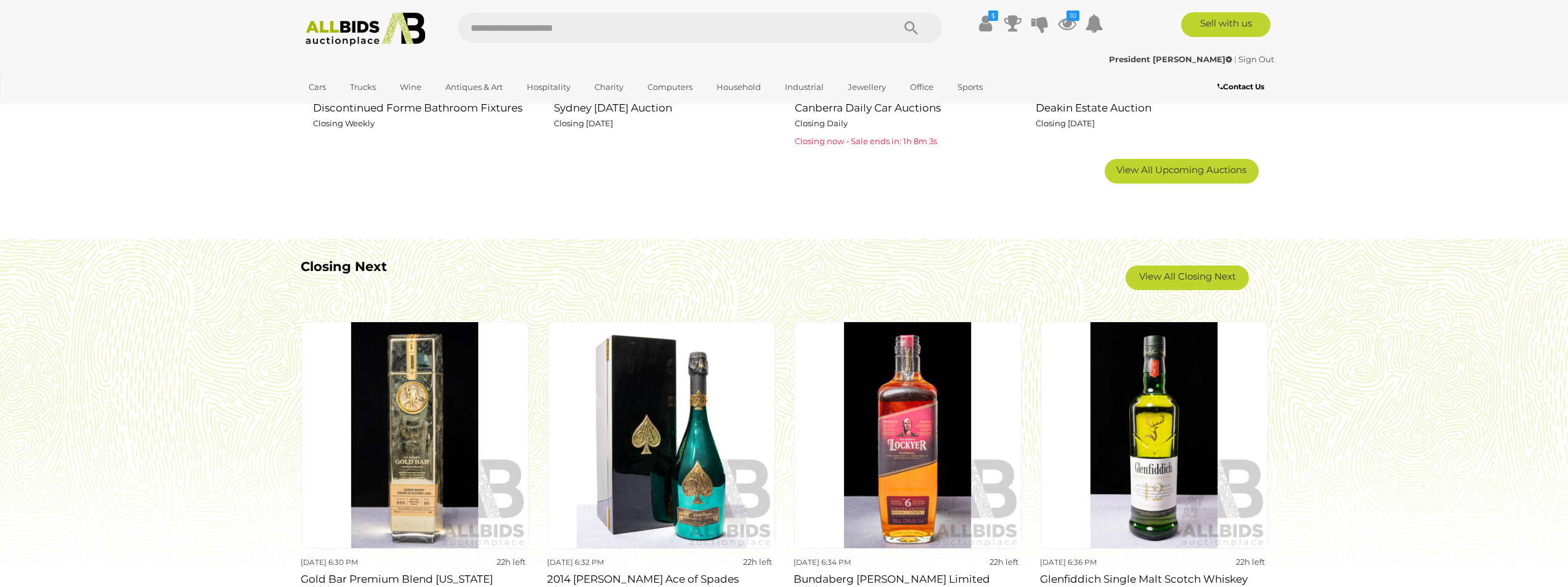
scroll to position [985, 0]
click at [1187, 166] on span "View All Upcoming Auctions" at bounding box center [1181, 169] width 130 height 12
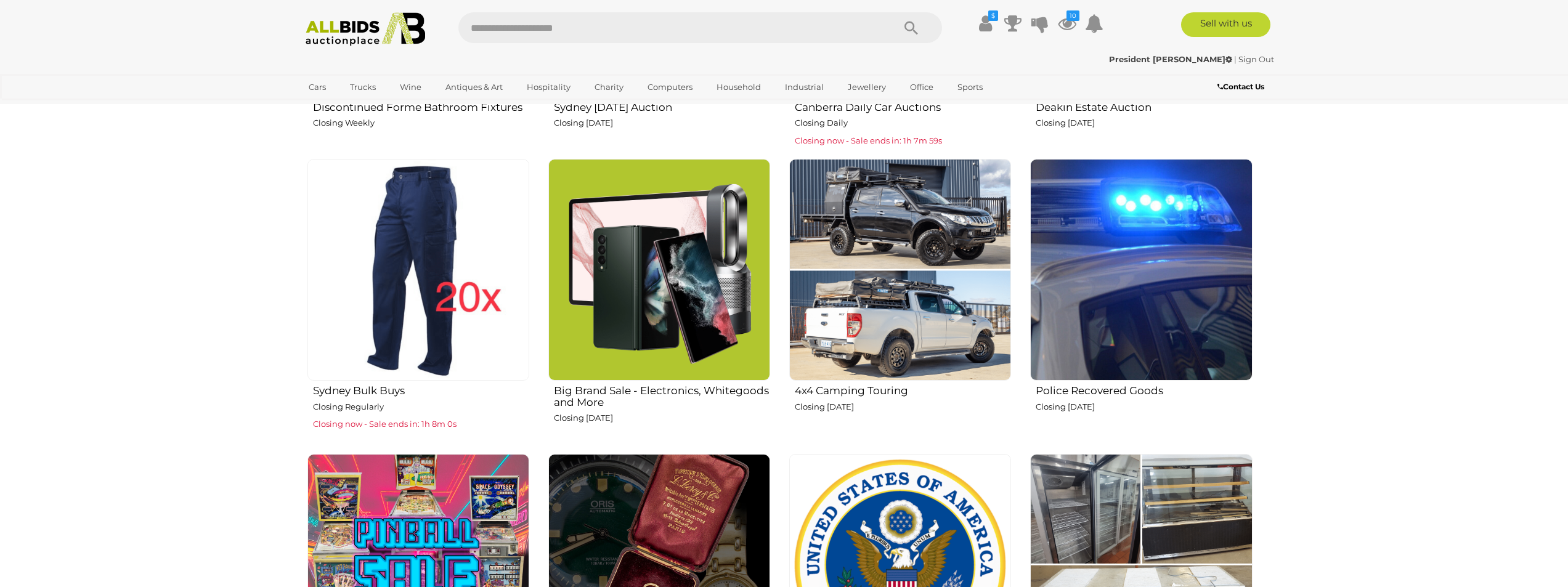
click at [1155, 268] on img at bounding box center [1141, 270] width 222 height 222
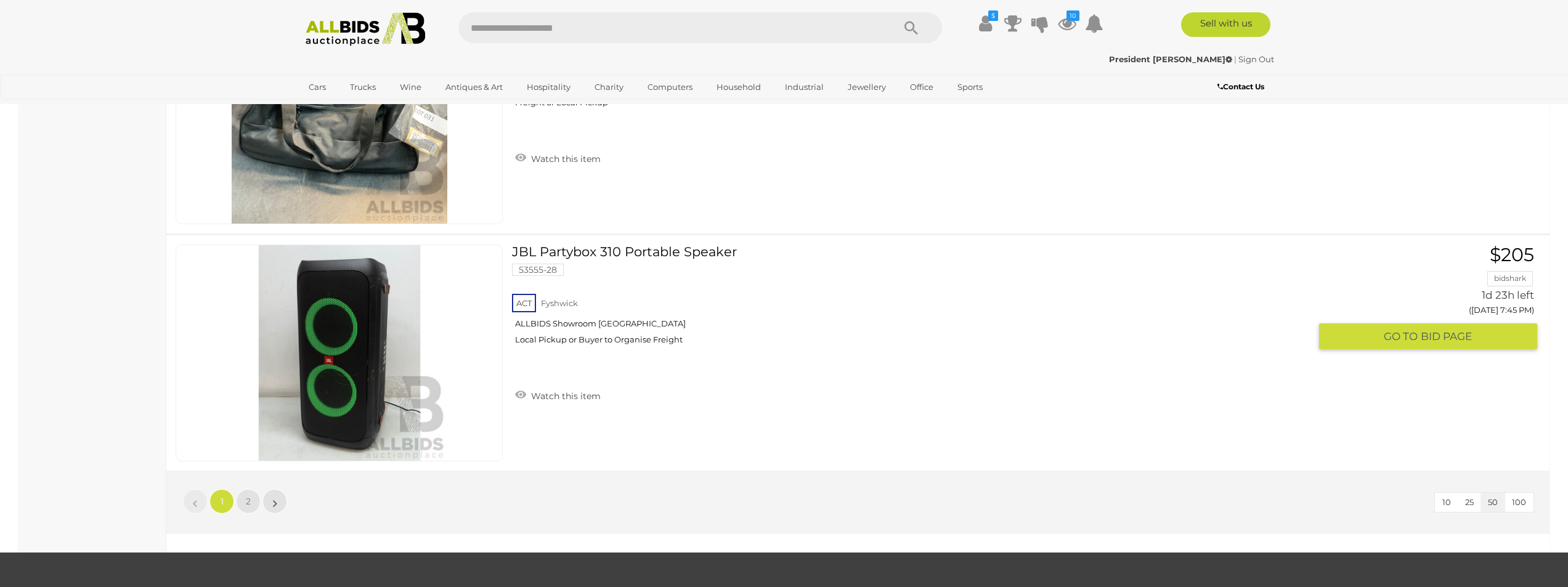
scroll to position [11820, 0]
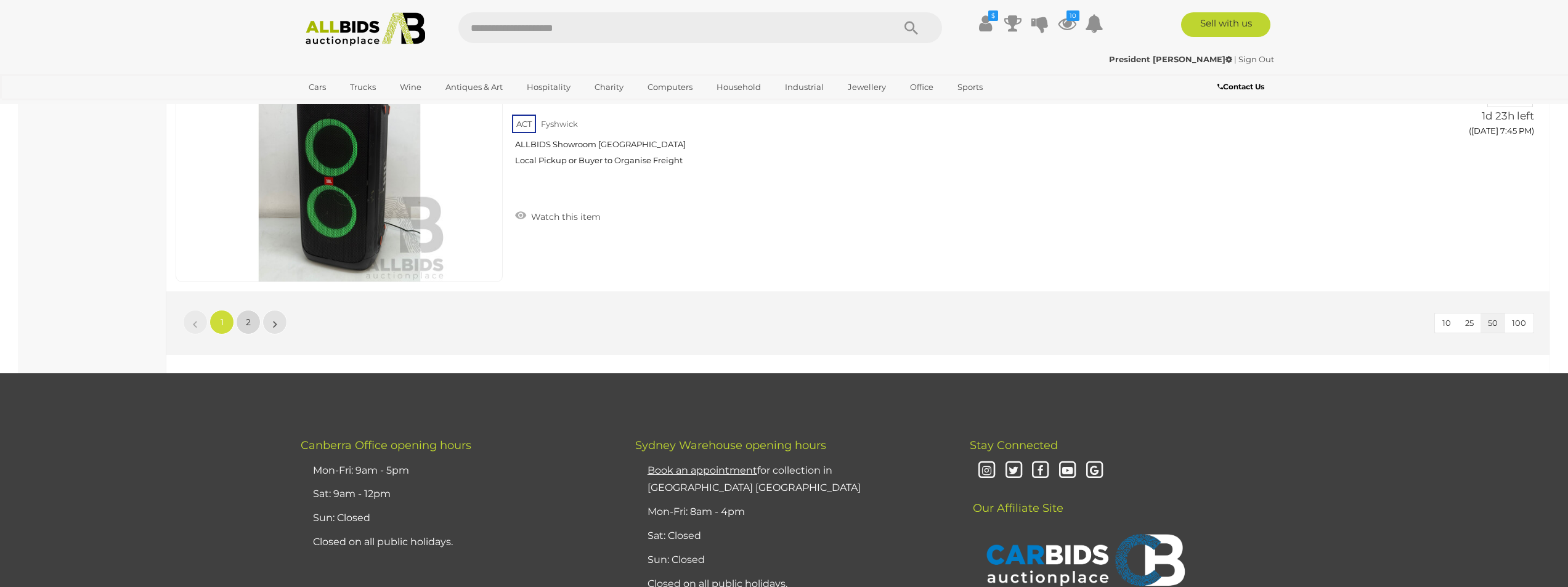
click at [250, 321] on span "2" at bounding box center [248, 322] width 5 height 11
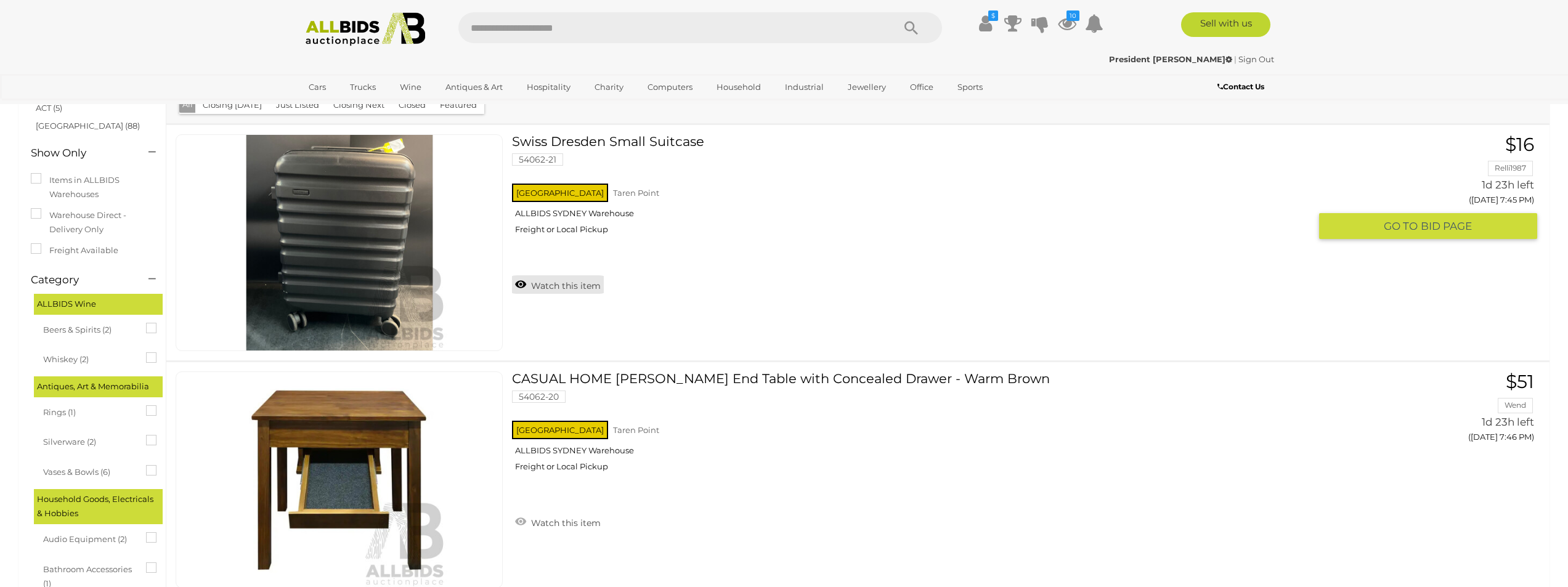
click at [539, 286] on link "Watch this item" at bounding box center [557, 284] width 92 height 19
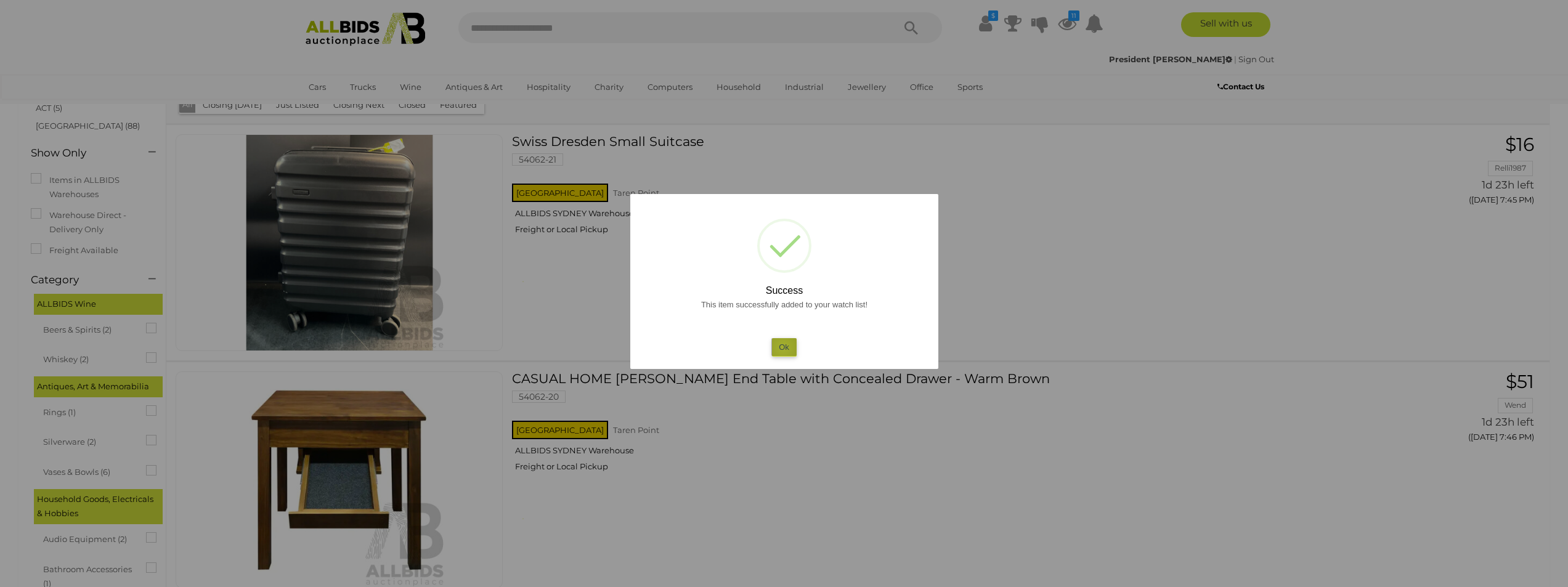
click at [783, 347] on button "Ok" at bounding box center [784, 347] width 25 height 18
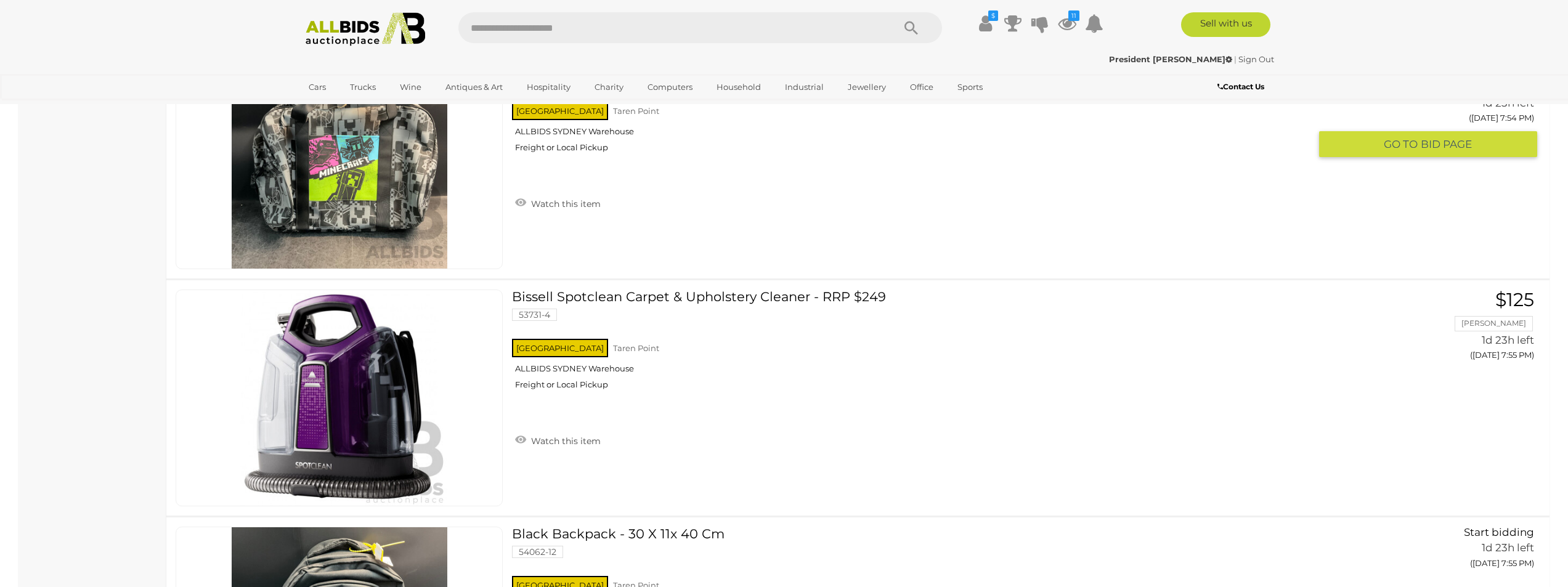
scroll to position [2477, 0]
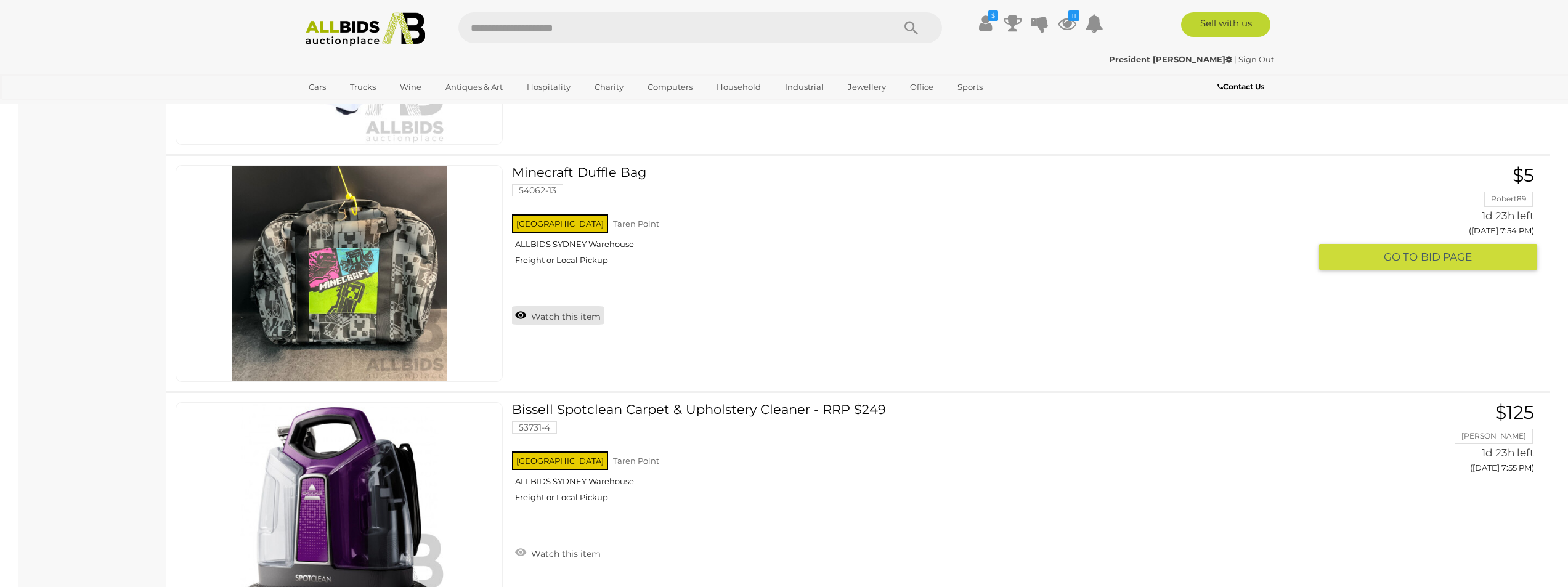
click at [522, 311] on link "Watch this item" at bounding box center [557, 315] width 92 height 19
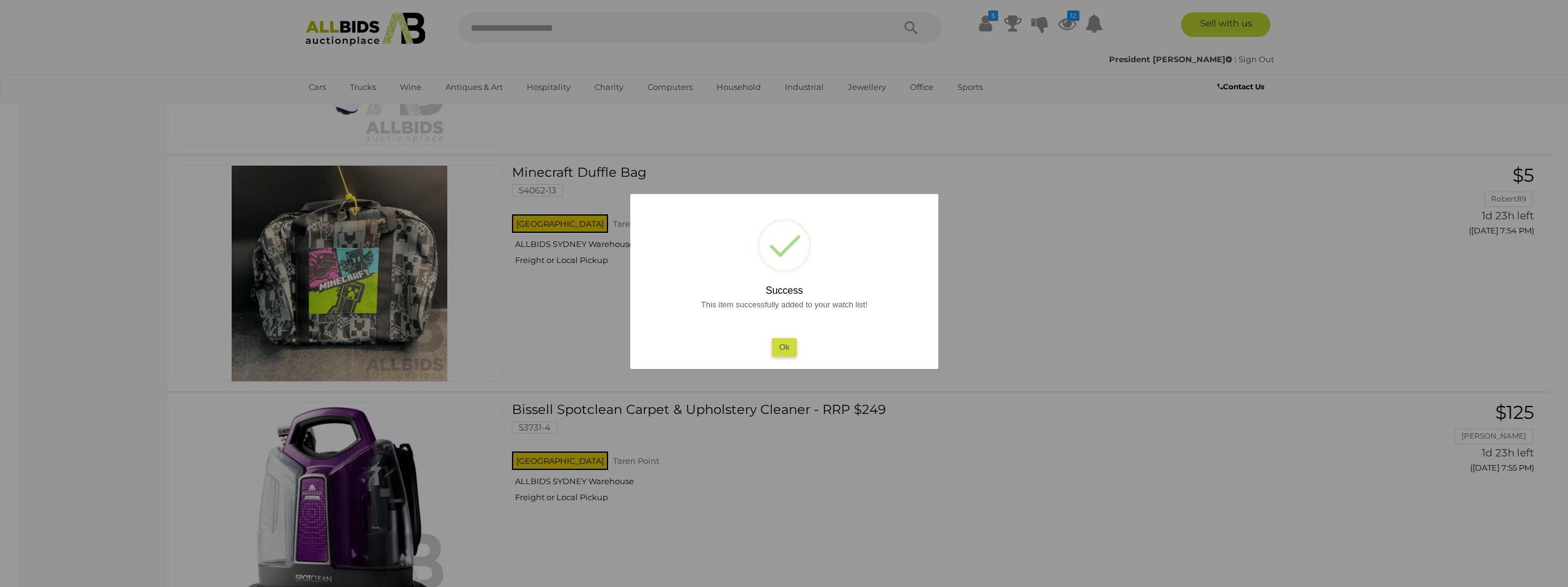
click at [791, 353] on button "Ok" at bounding box center [784, 347] width 25 height 18
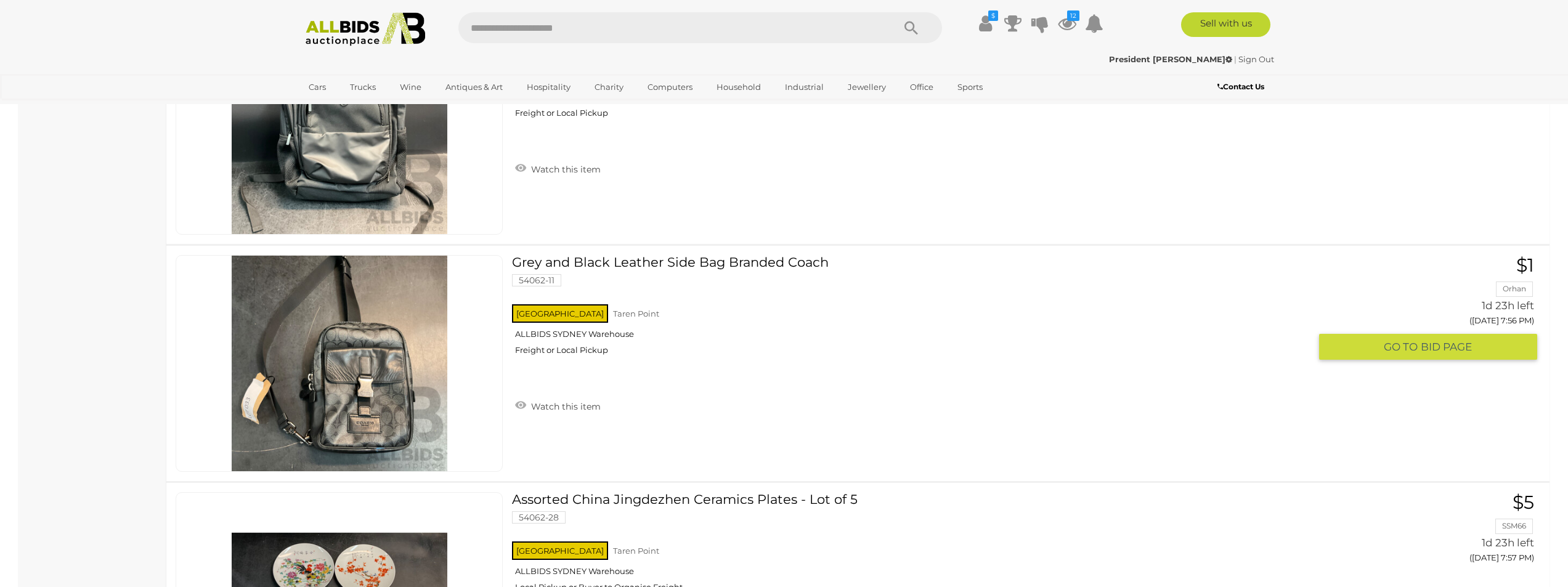
scroll to position [2846, 0]
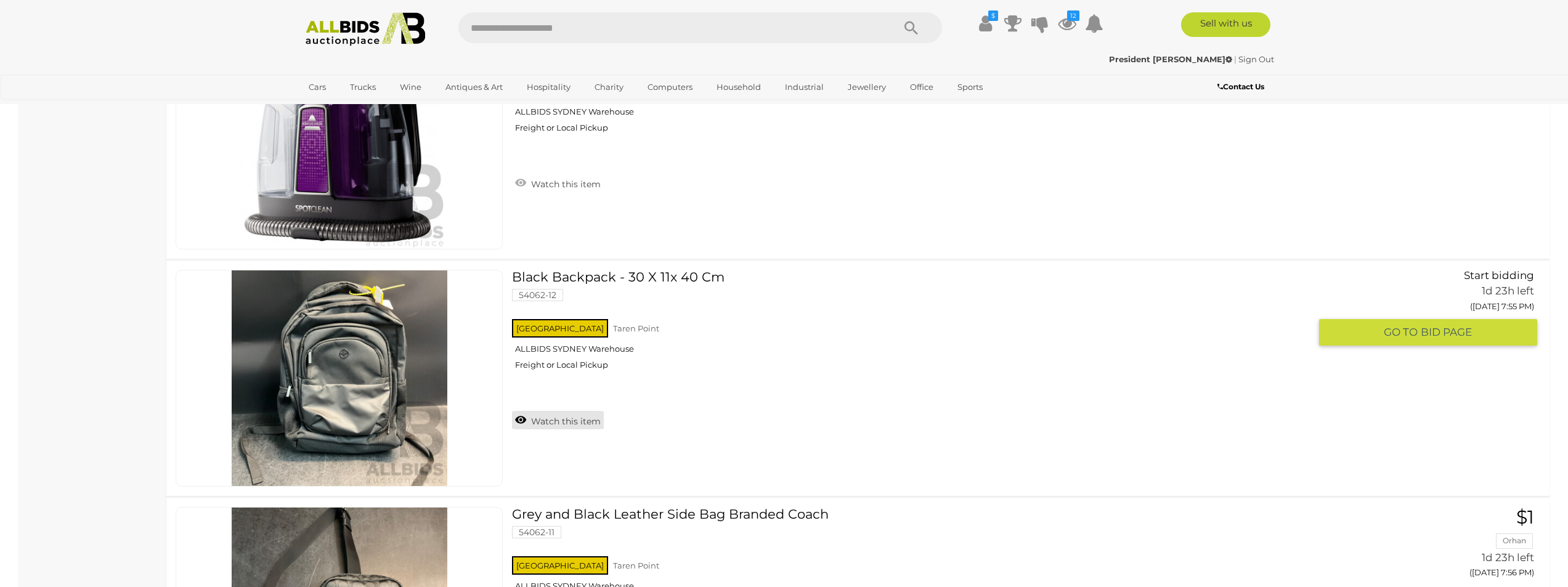
click at [549, 425] on link "Watch this item" at bounding box center [557, 420] width 92 height 19
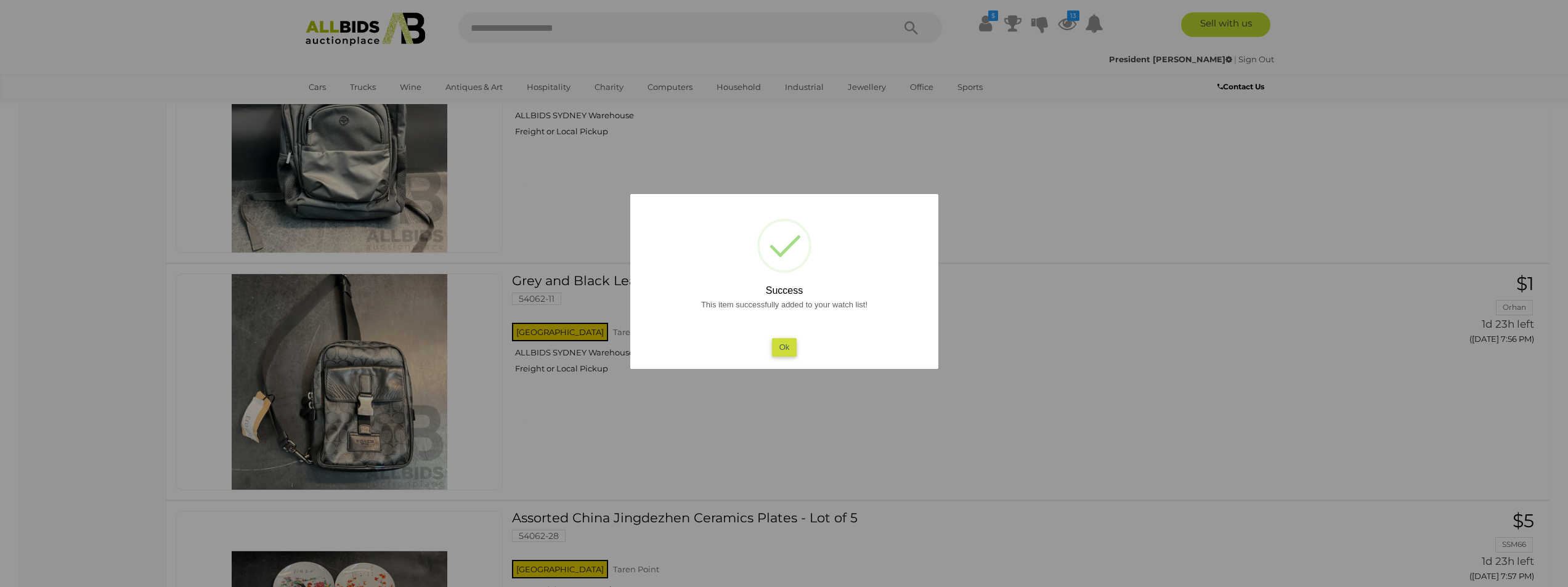
scroll to position [3215, 0]
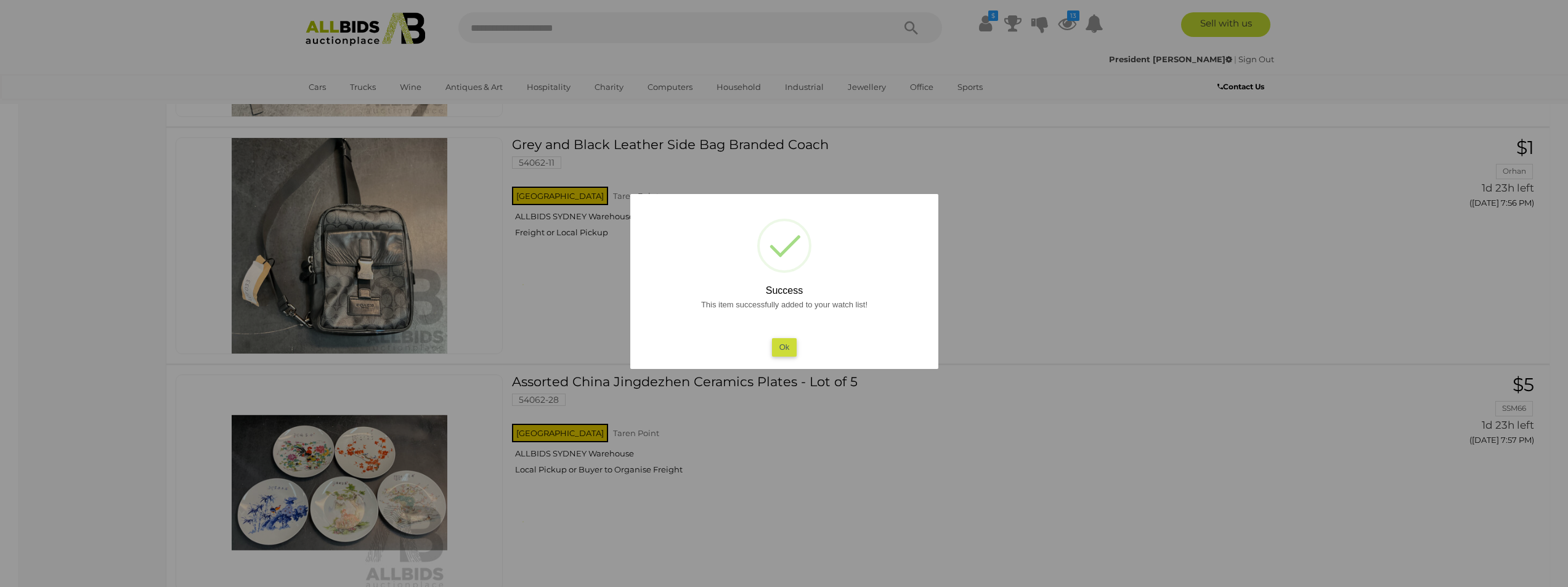
click at [792, 349] on button "Ok" at bounding box center [784, 347] width 25 height 18
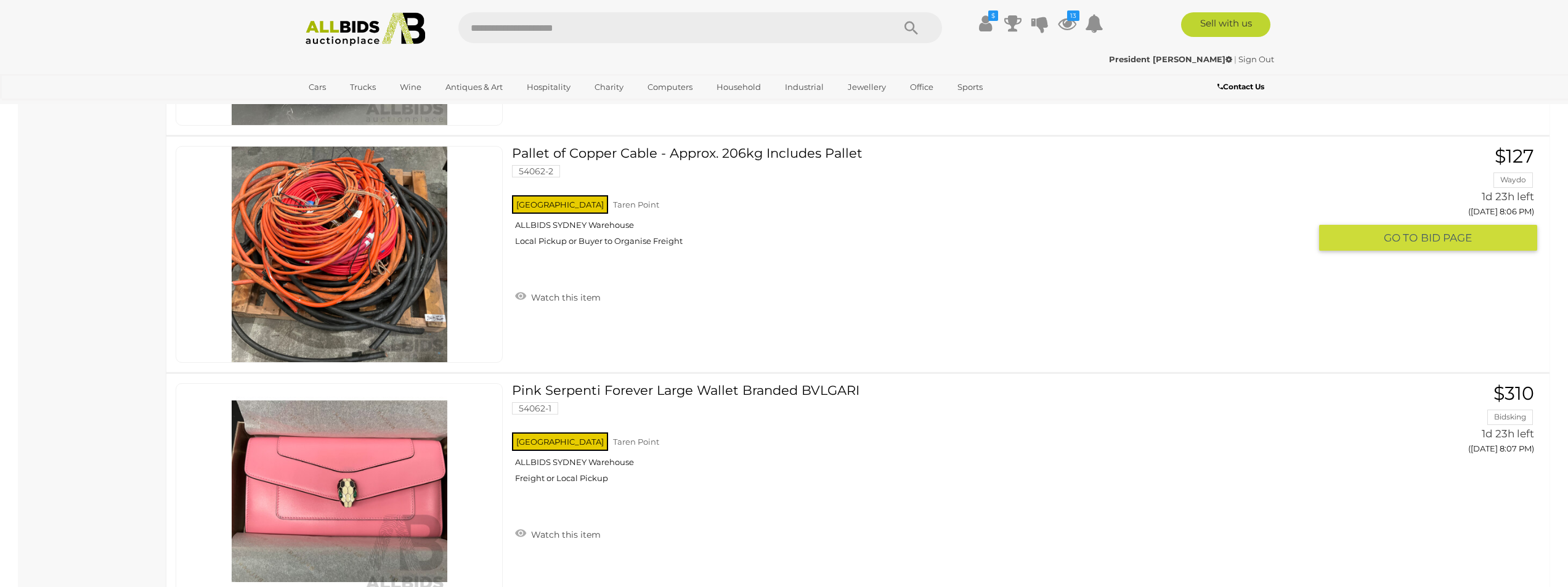
scroll to position [5801, 0]
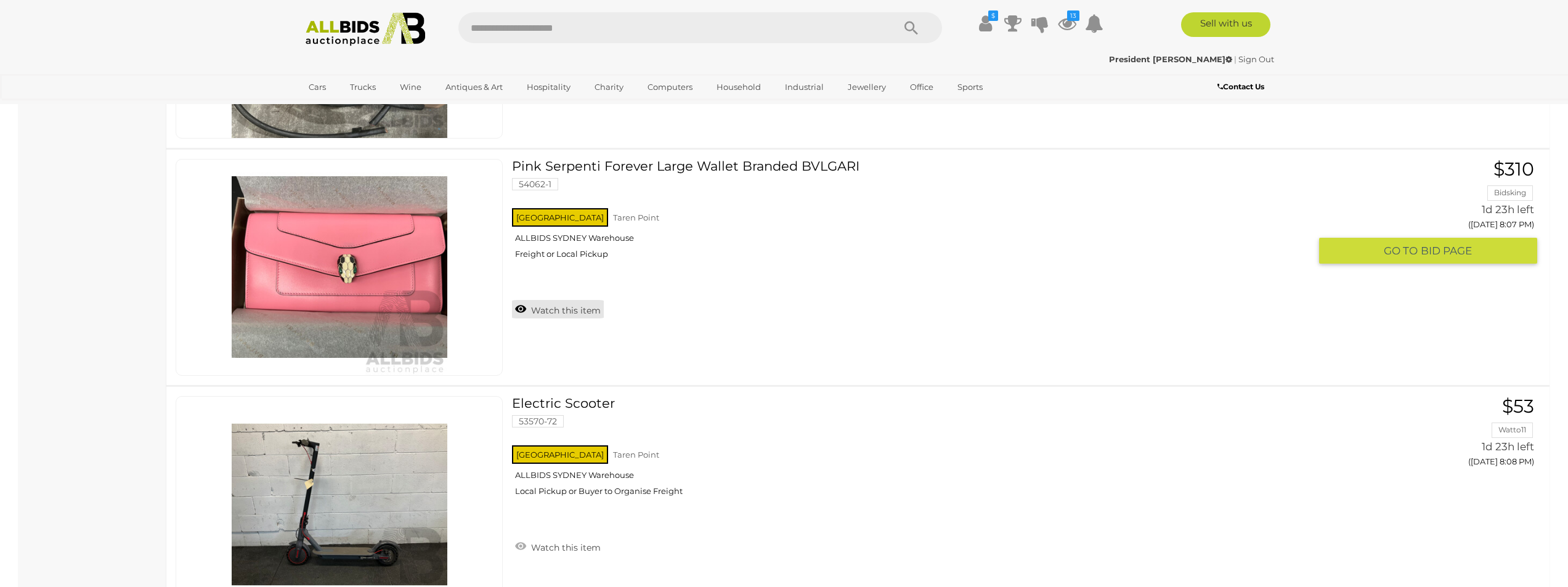
click at [559, 312] on link "Watch this item" at bounding box center [557, 309] width 92 height 19
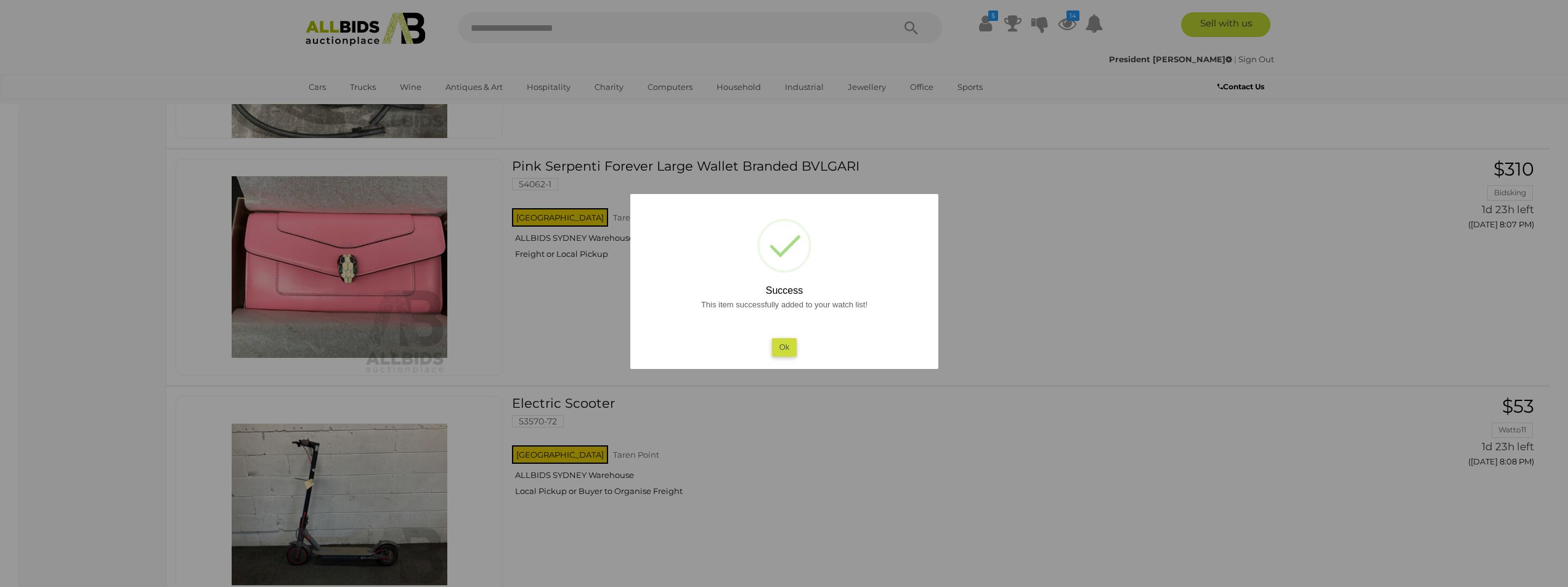
click at [777, 346] on button "Ok" at bounding box center [784, 347] width 25 height 18
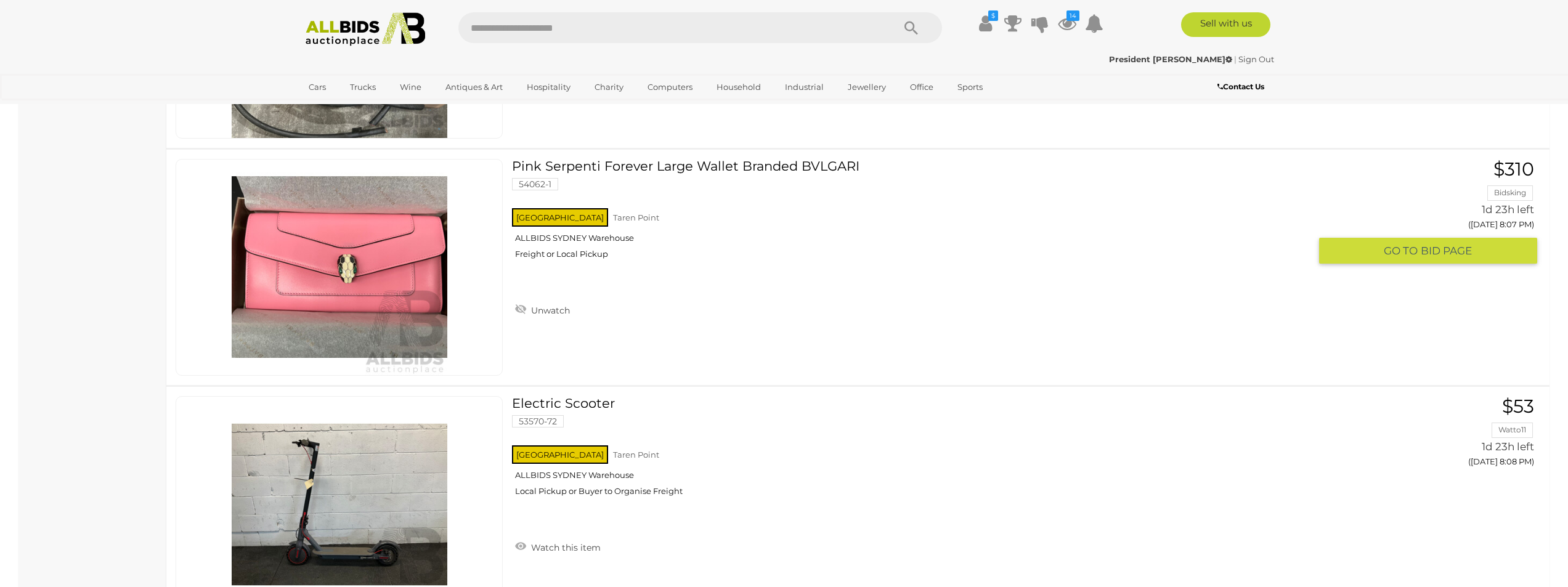
click at [377, 285] on img at bounding box center [340, 267] width 216 height 216
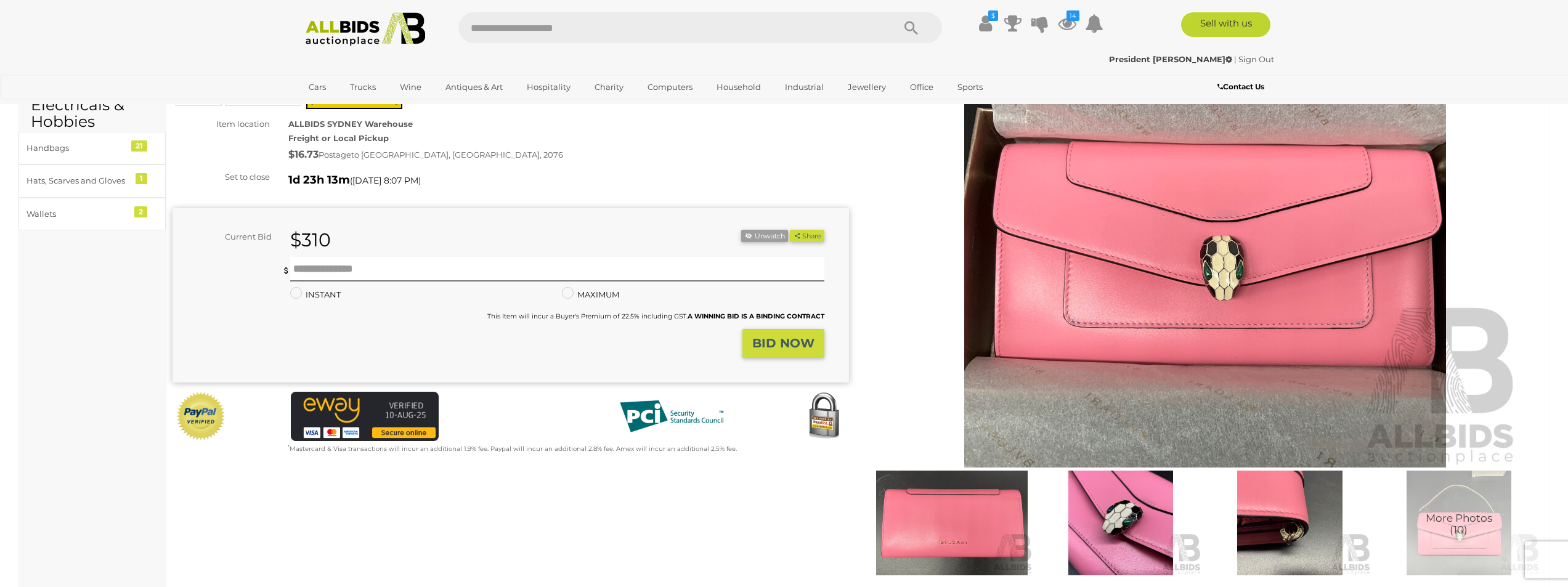
scroll to position [246, 0]
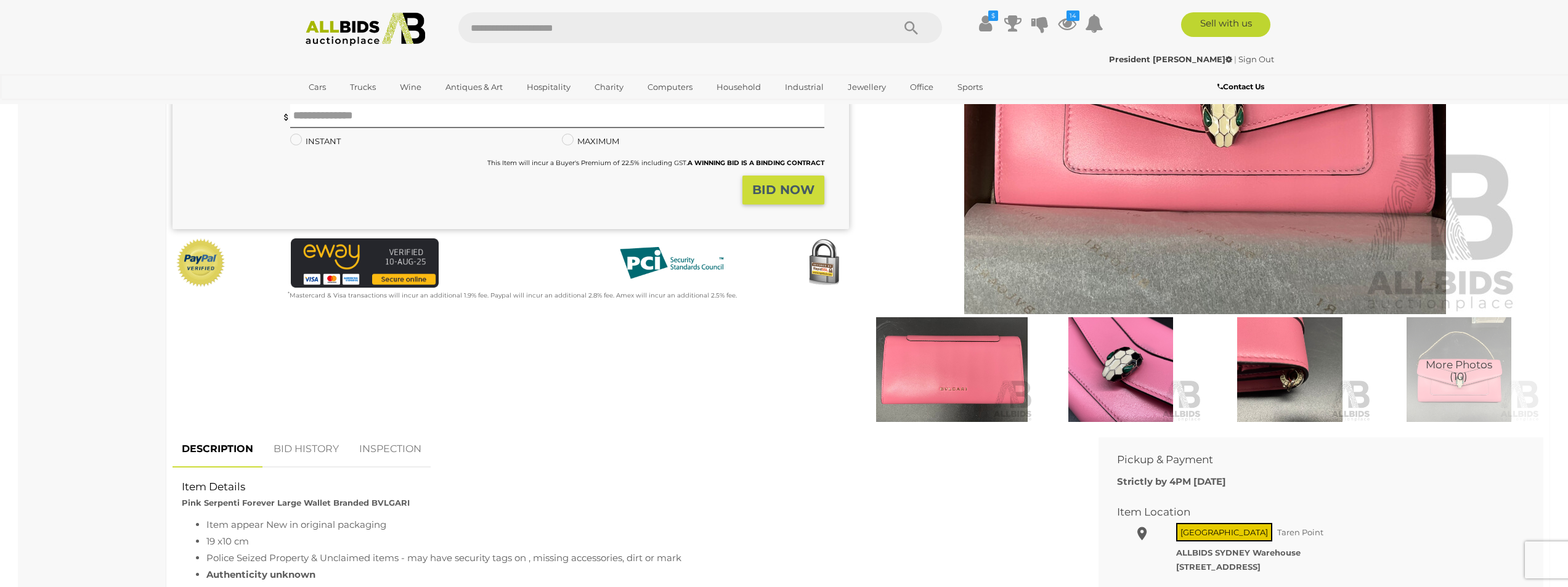
click at [1137, 389] on img at bounding box center [1120, 369] width 162 height 105
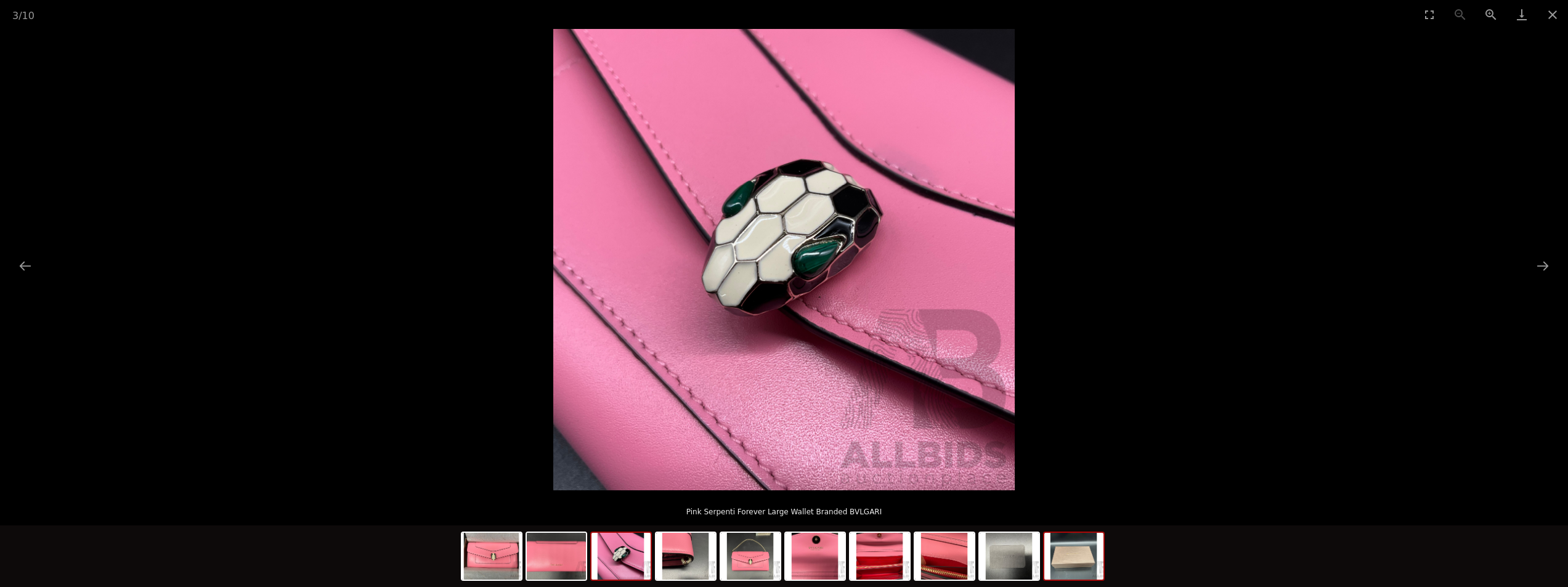
click at [1073, 556] on img at bounding box center [1074, 556] width 59 height 47
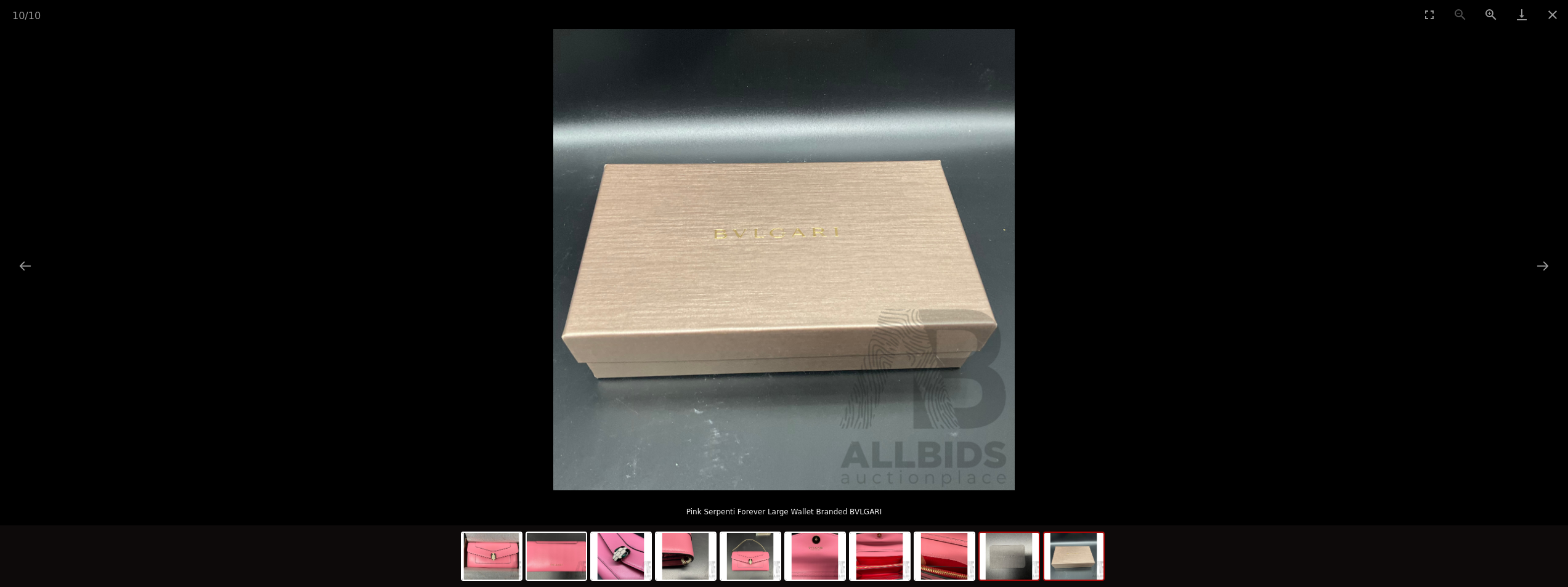
click at [1009, 557] on img at bounding box center [1009, 556] width 59 height 47
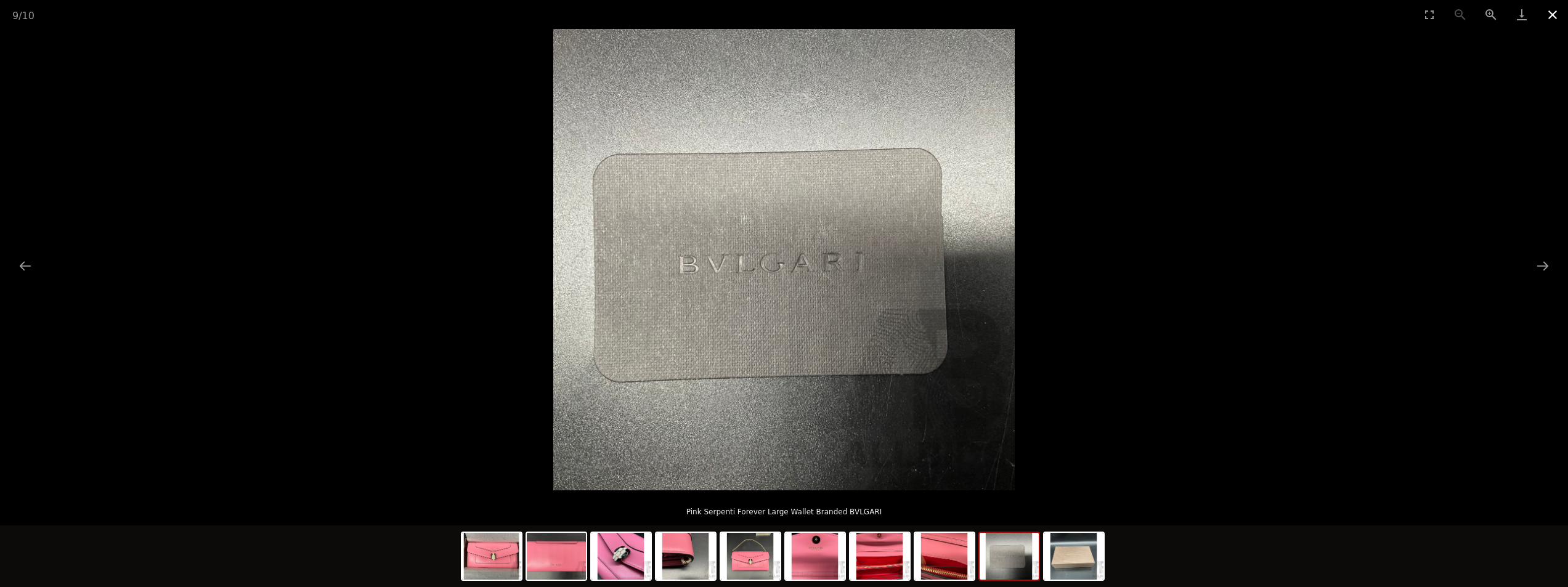
click at [1550, 7] on button "Close gallery" at bounding box center [1553, 14] width 31 height 29
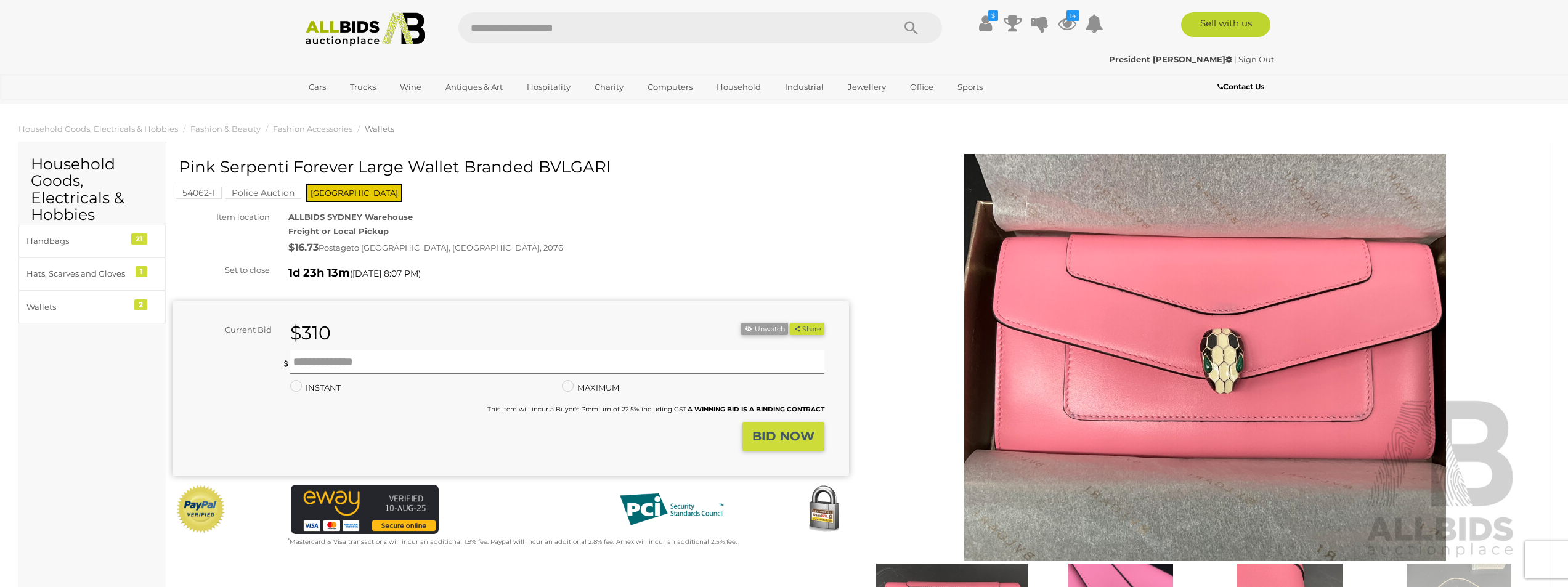
drag, startPoint x: 180, startPoint y: 166, endPoint x: 624, endPoint y: 157, distance: 444.1
click at [624, 157] on div "Pink Serpenti Forever Large Wallet Branded BVLGARI" at bounding box center [512, 166] width 667 height 37
copy h1 "Pink Serpenti Forever Large Wallet Branded BVLGARI"
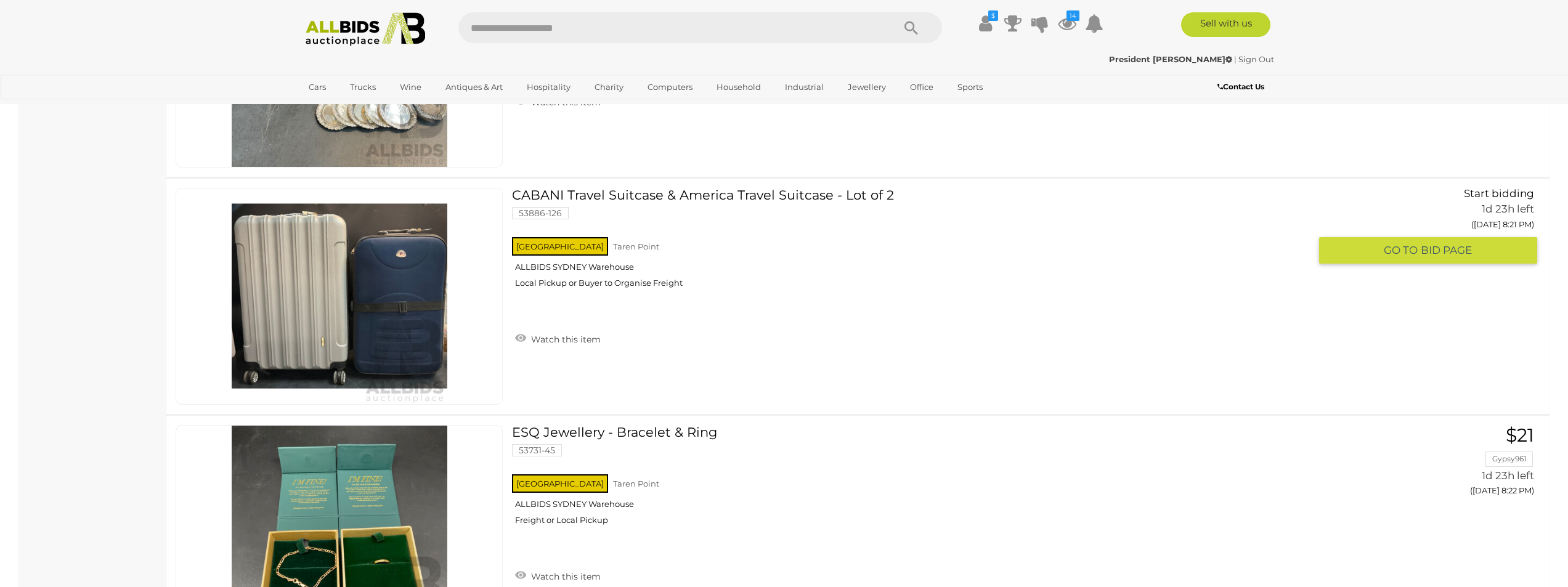
scroll to position [9087, 0]
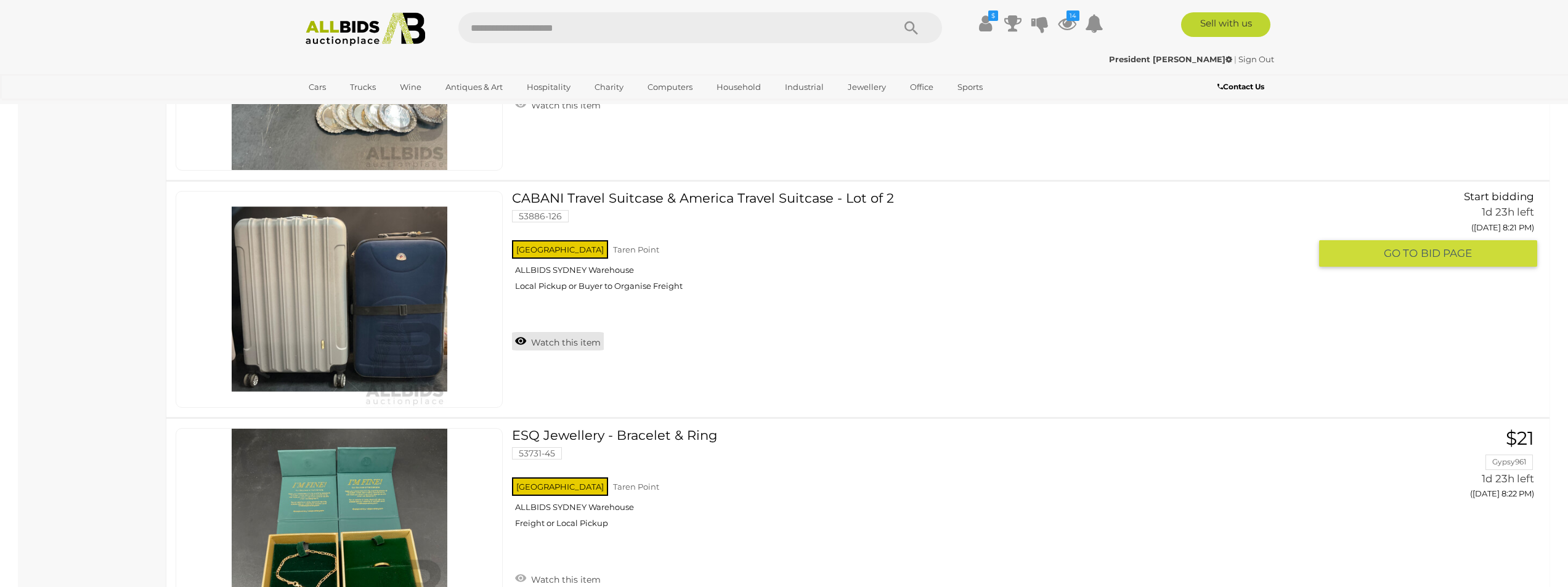
click at [527, 339] on link "Watch this item" at bounding box center [557, 341] width 92 height 19
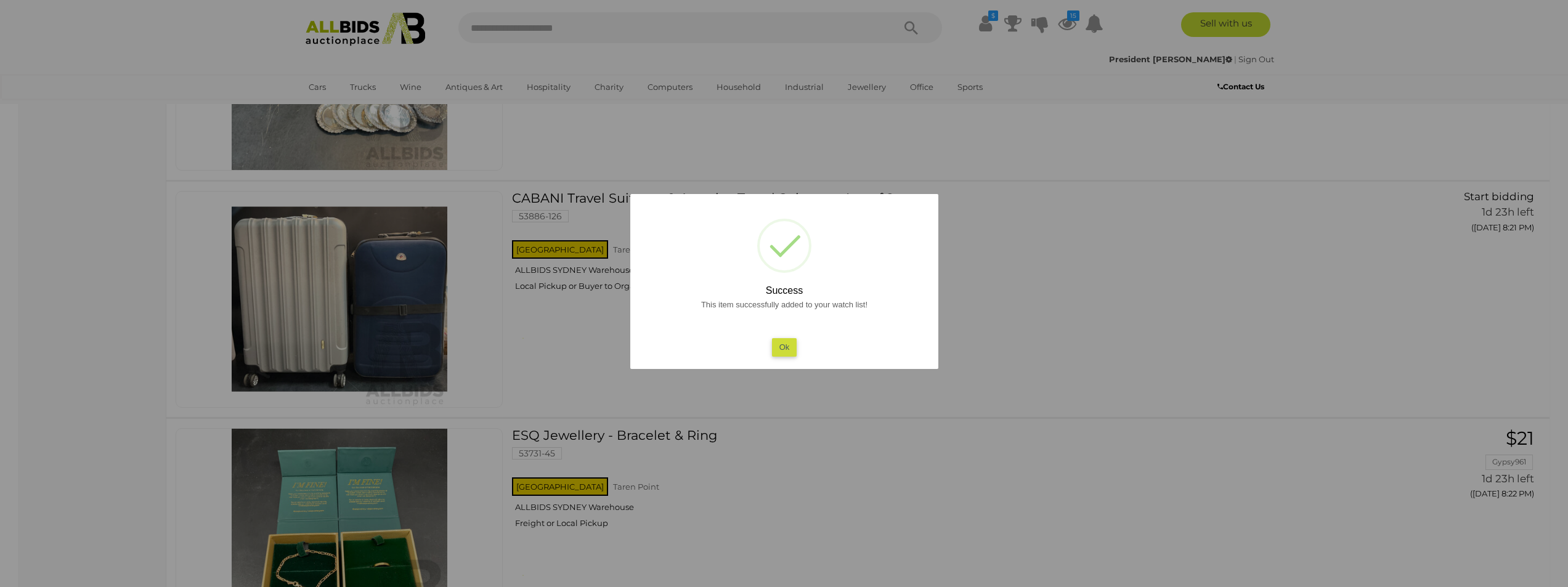
click at [771, 348] on button "Ok" at bounding box center [784, 347] width 25 height 18
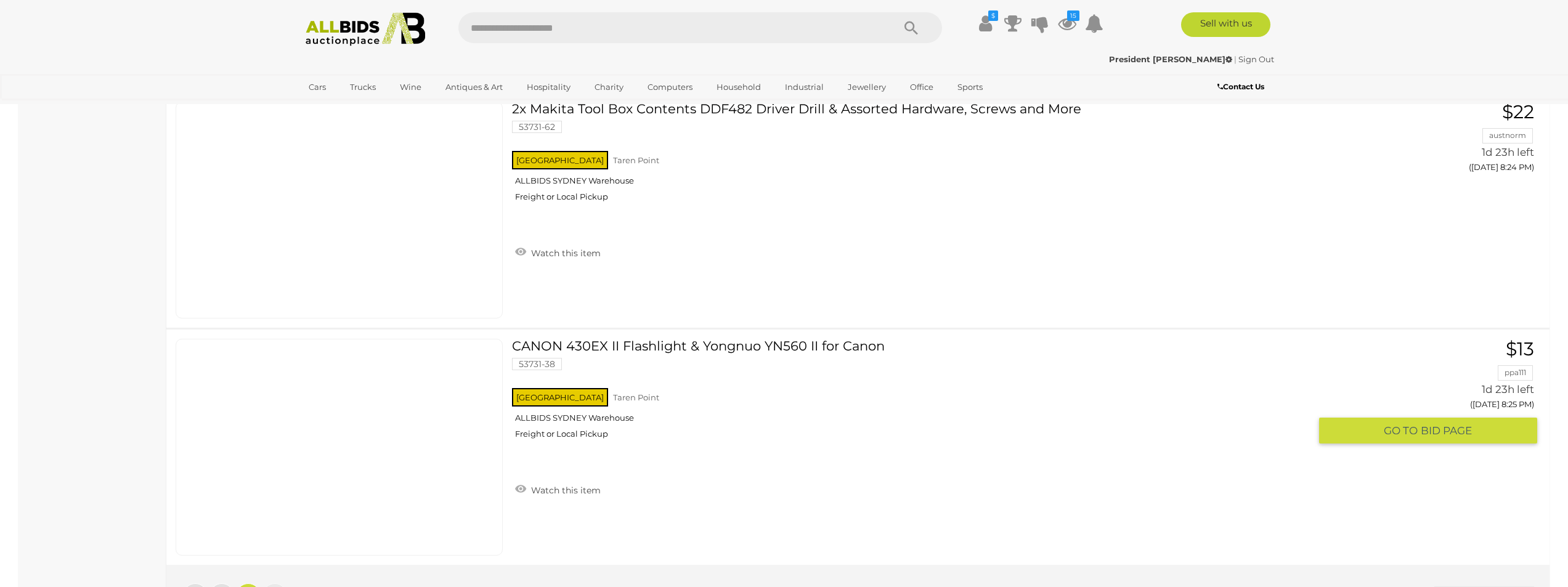
scroll to position [9703, 0]
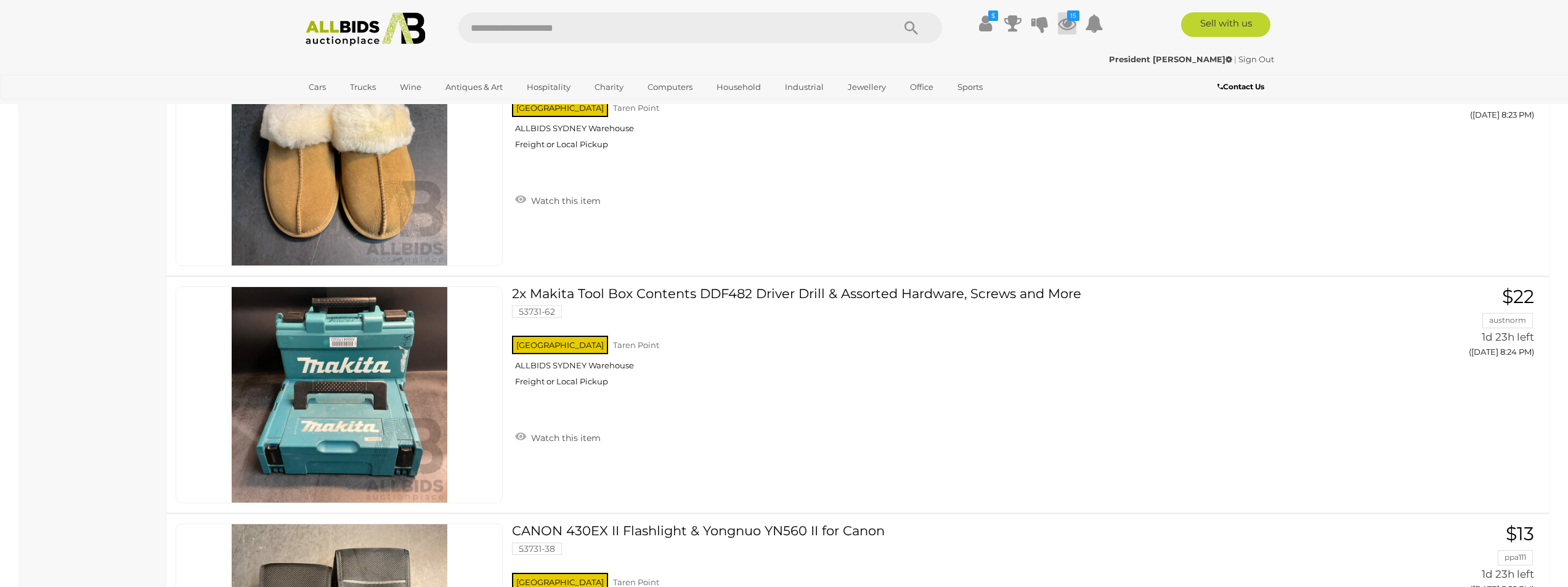
click at [1068, 21] on icon at bounding box center [1067, 23] width 19 height 22
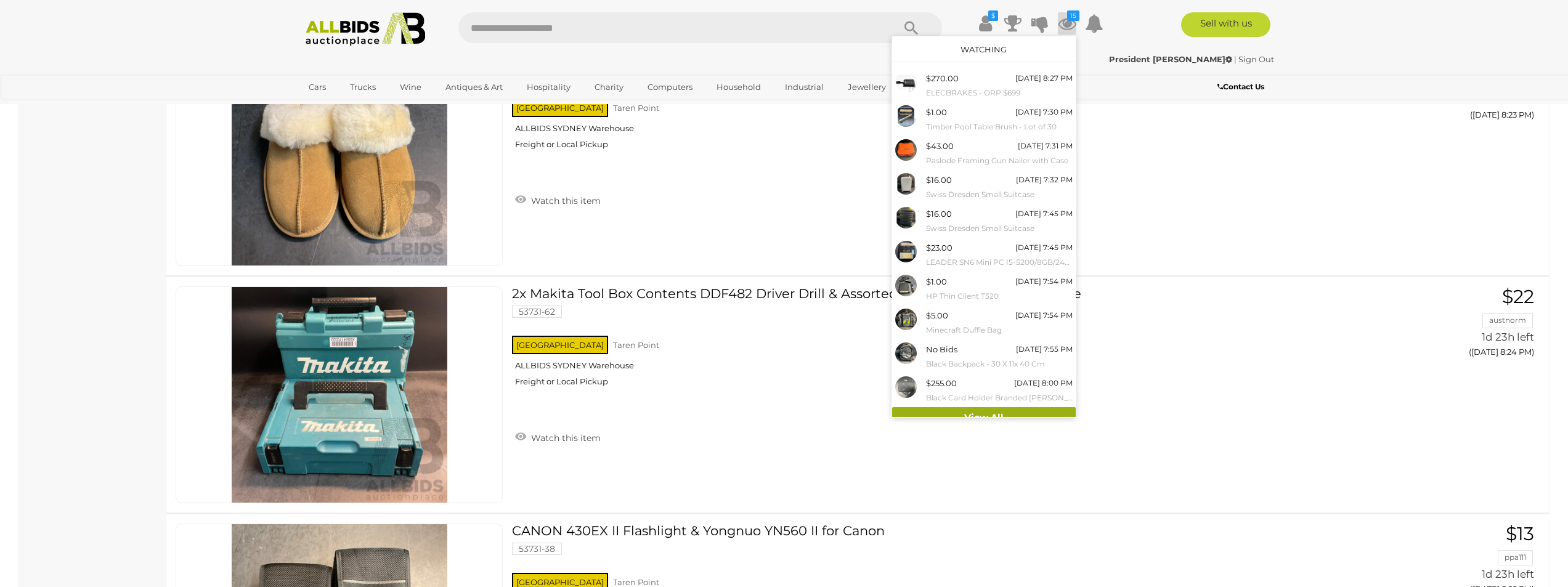
click at [960, 410] on link "View All" at bounding box center [984, 417] width 184 height 21
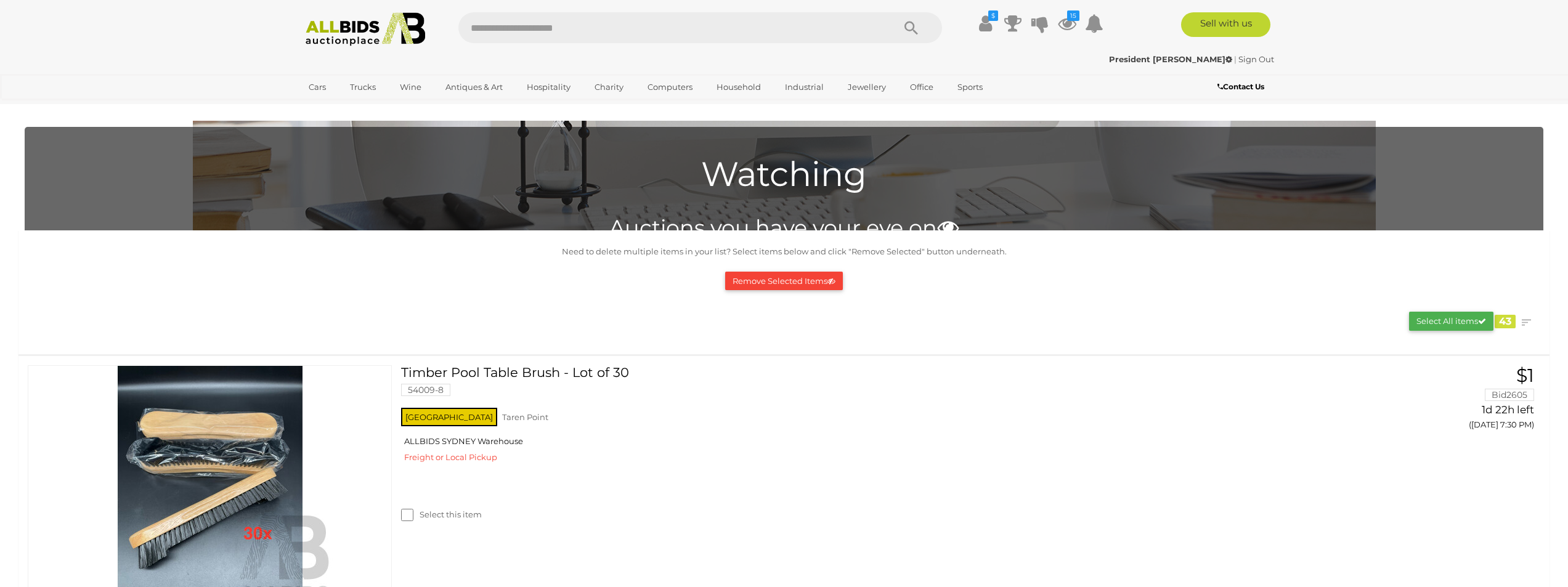
scroll to position [2892, 0]
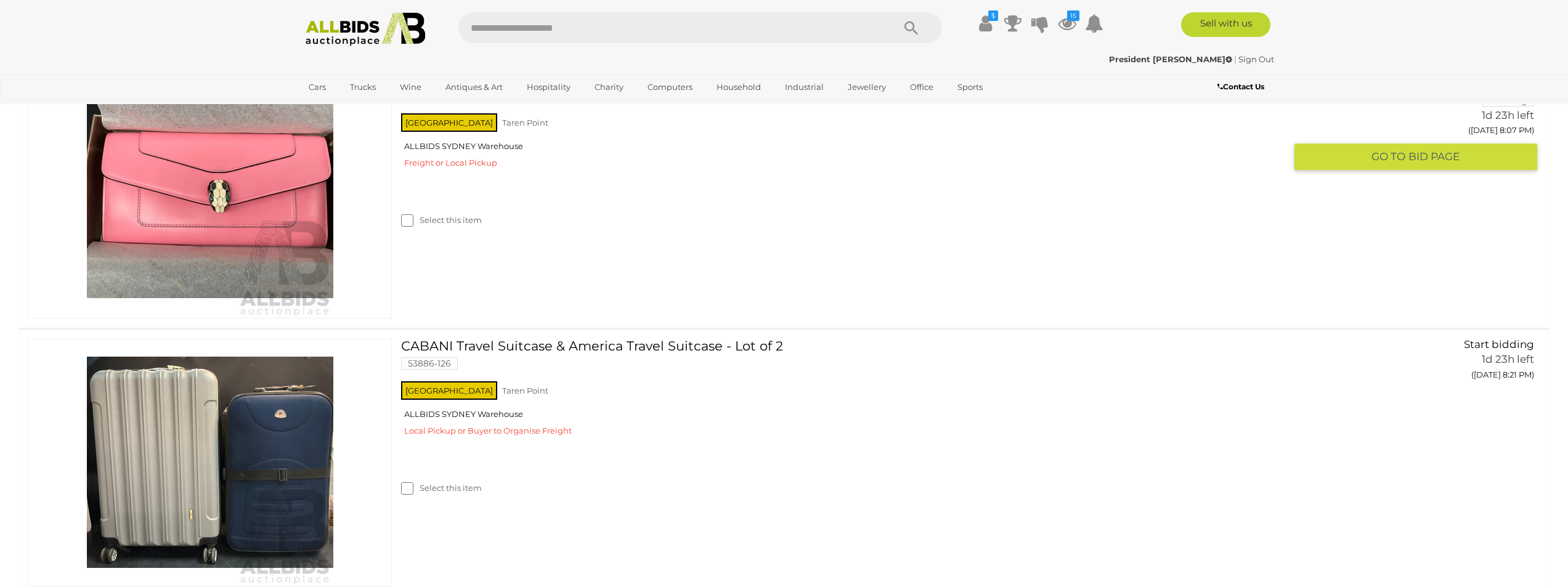
click at [231, 284] on img at bounding box center [210, 194] width 247 height 246
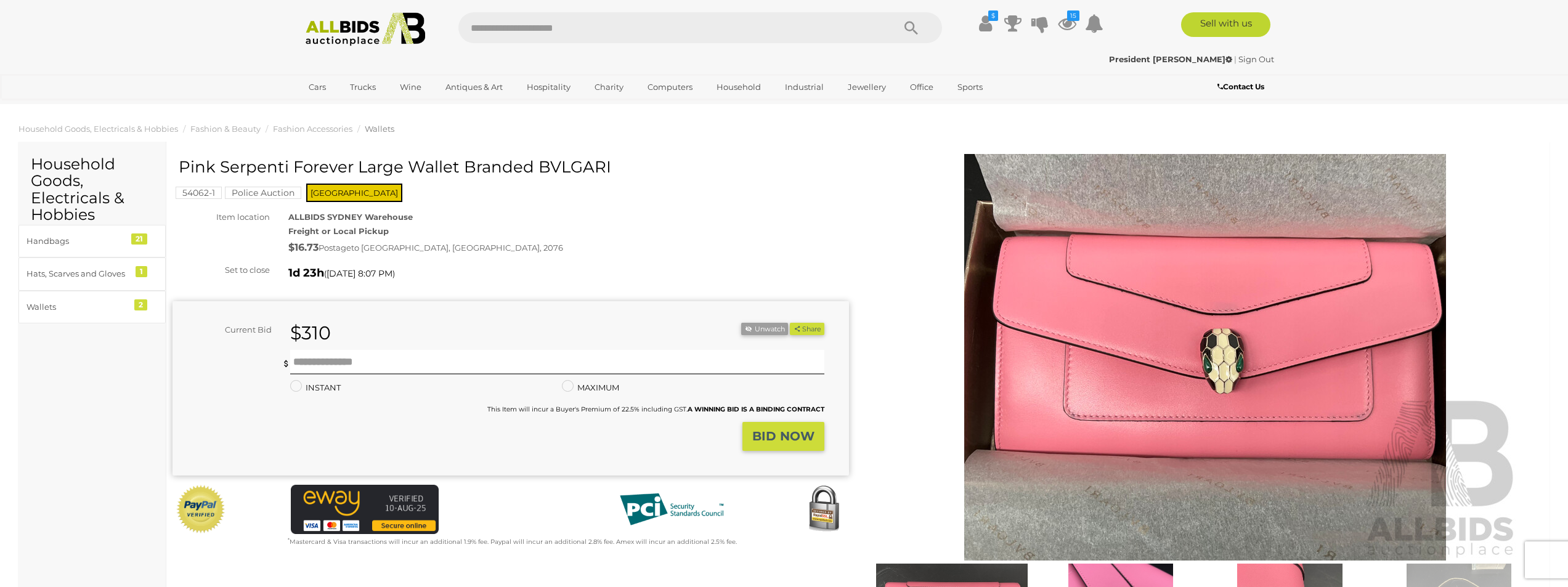
click at [1219, 360] on img at bounding box center [1205, 357] width 631 height 406
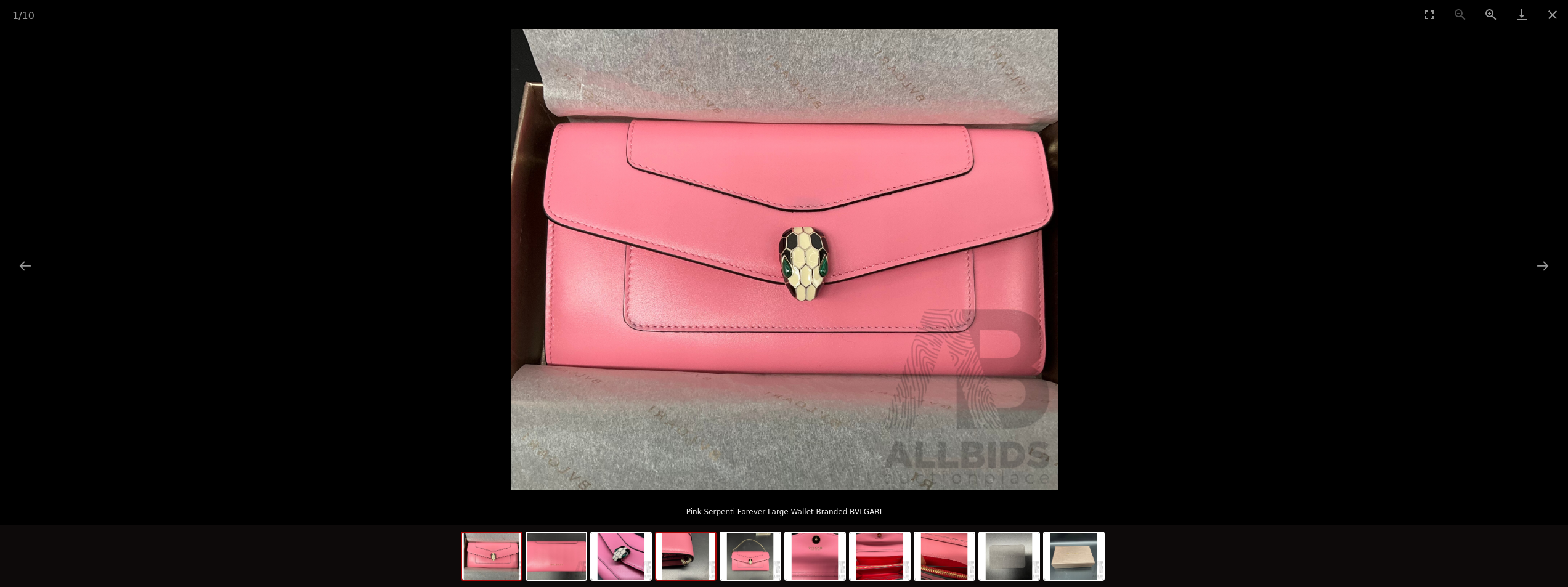
click at [678, 570] on img at bounding box center [686, 556] width 59 height 47
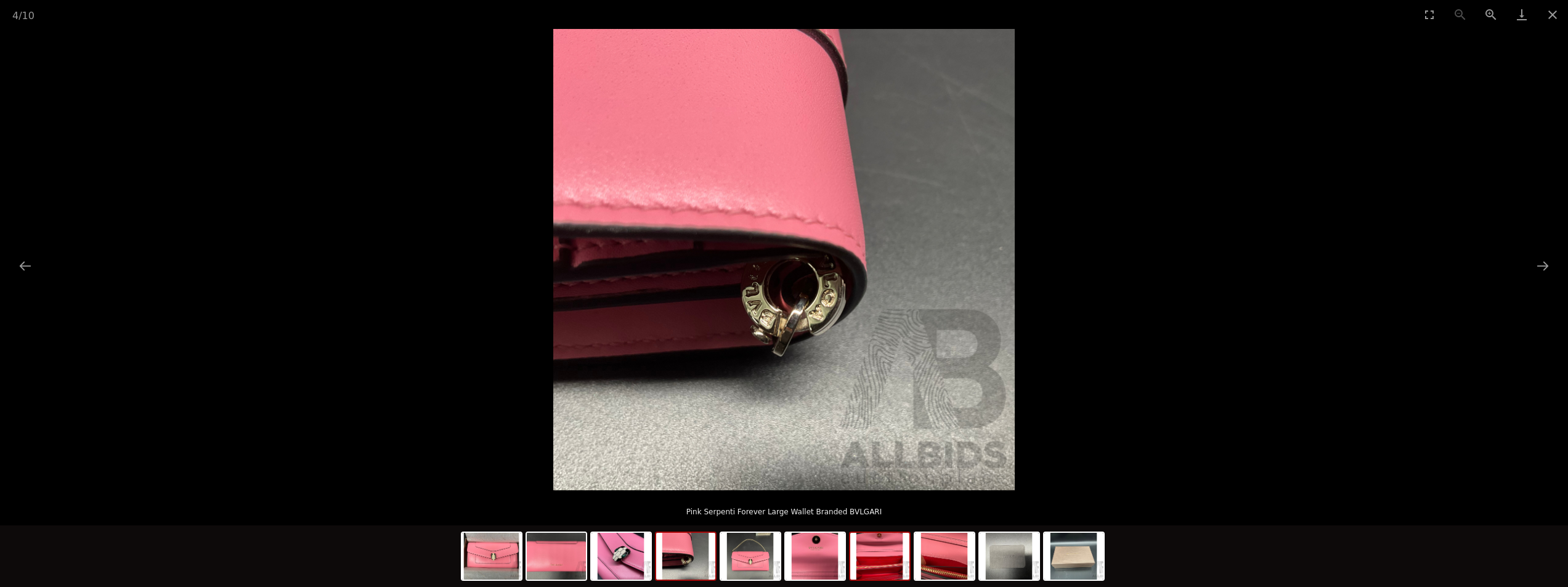
click at [865, 572] on img at bounding box center [880, 556] width 59 height 47
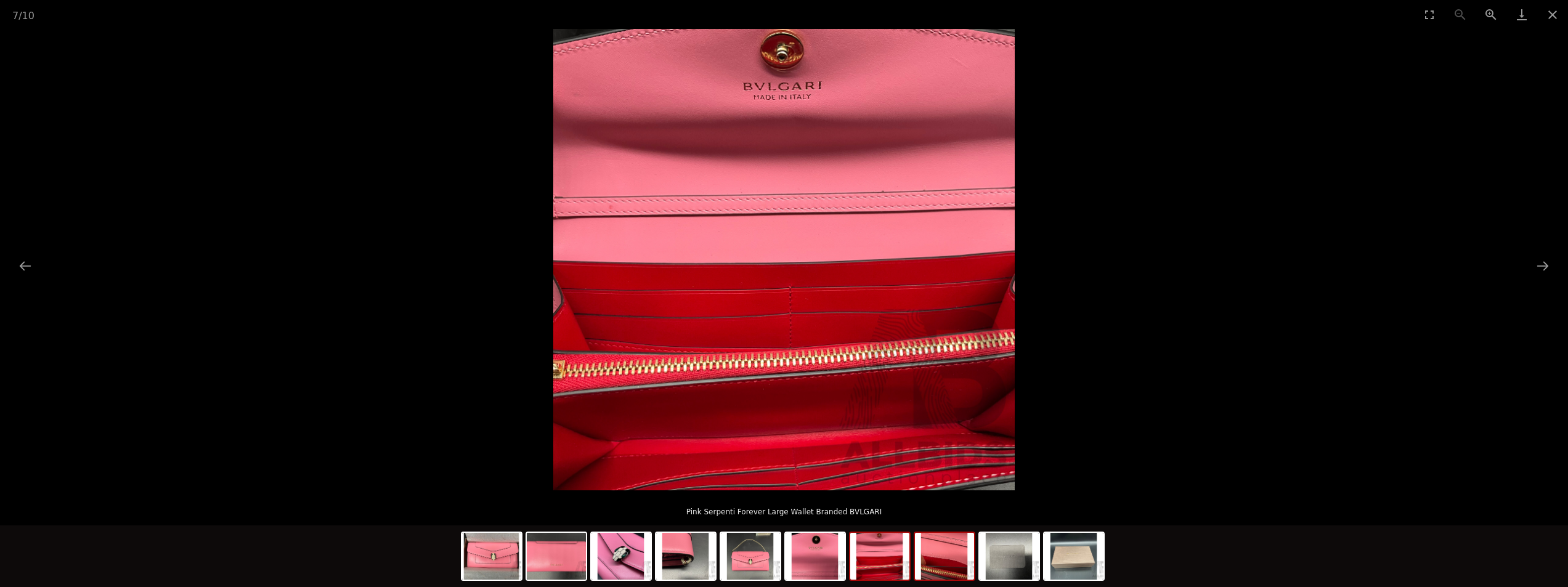
click at [942, 552] on img at bounding box center [944, 556] width 59 height 47
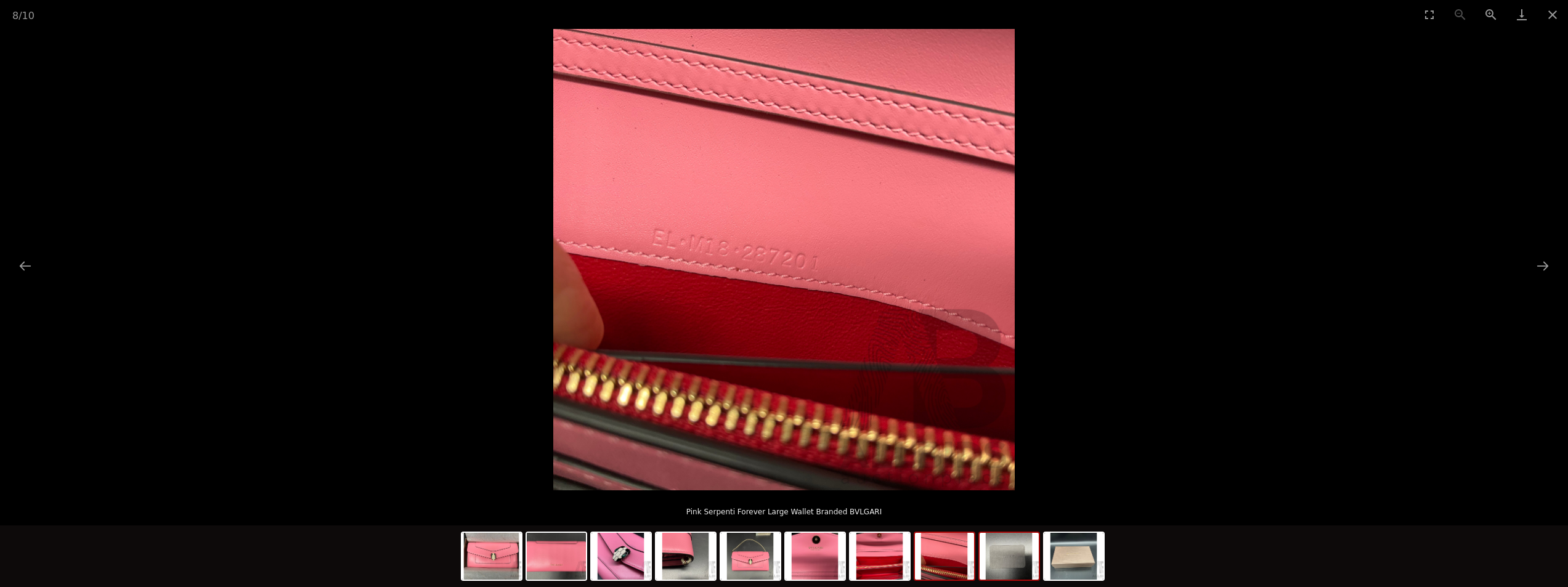
click at [1021, 567] on img at bounding box center [1009, 556] width 59 height 47
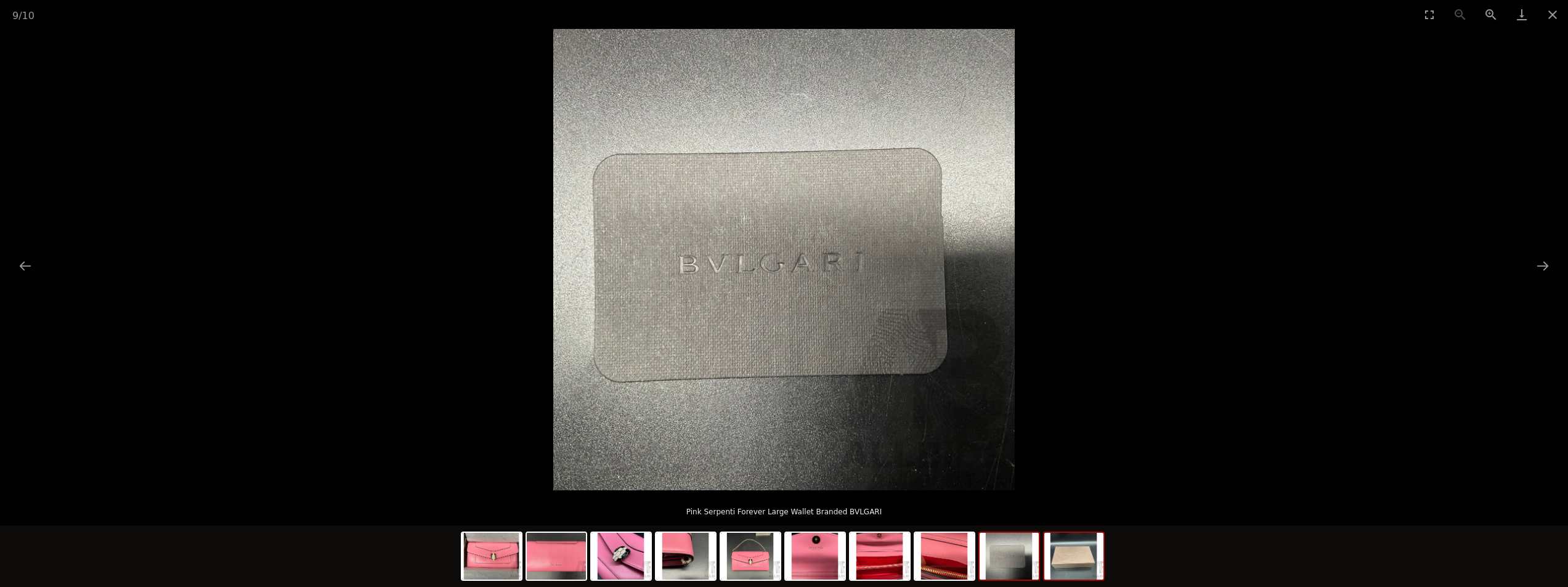
click at [1075, 569] on img at bounding box center [1074, 556] width 59 height 47
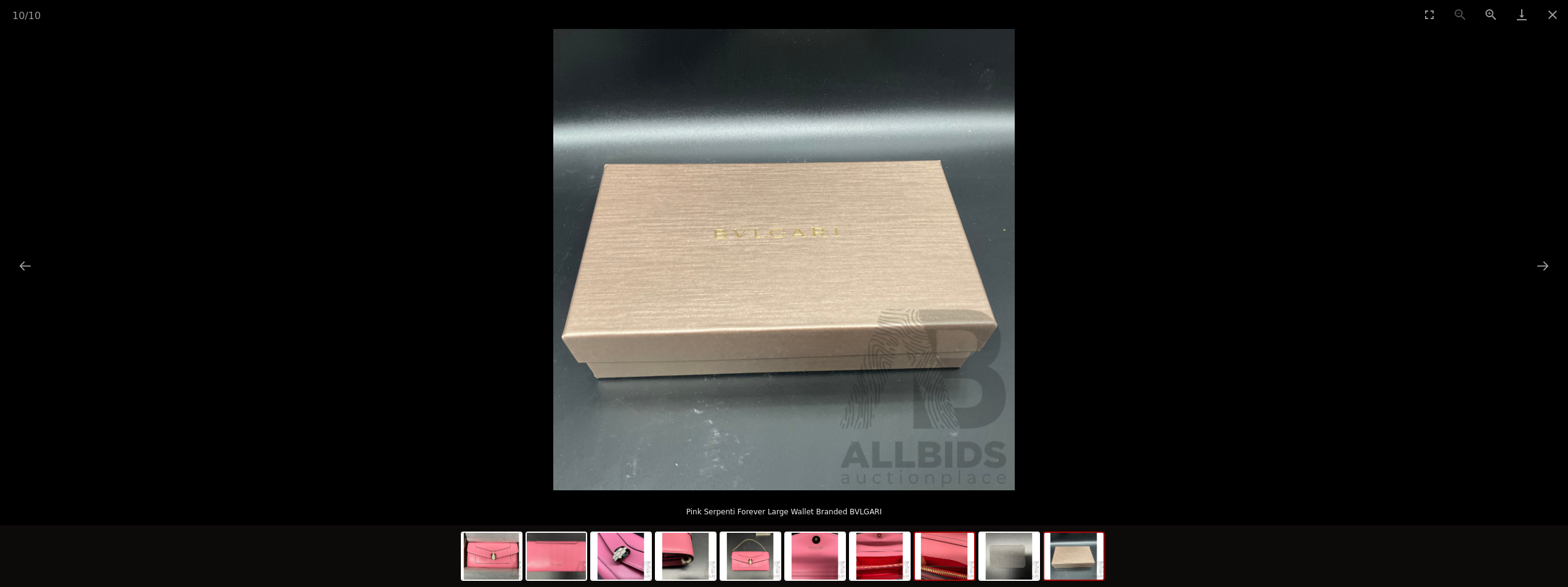
click at [951, 568] on img at bounding box center [944, 556] width 59 height 47
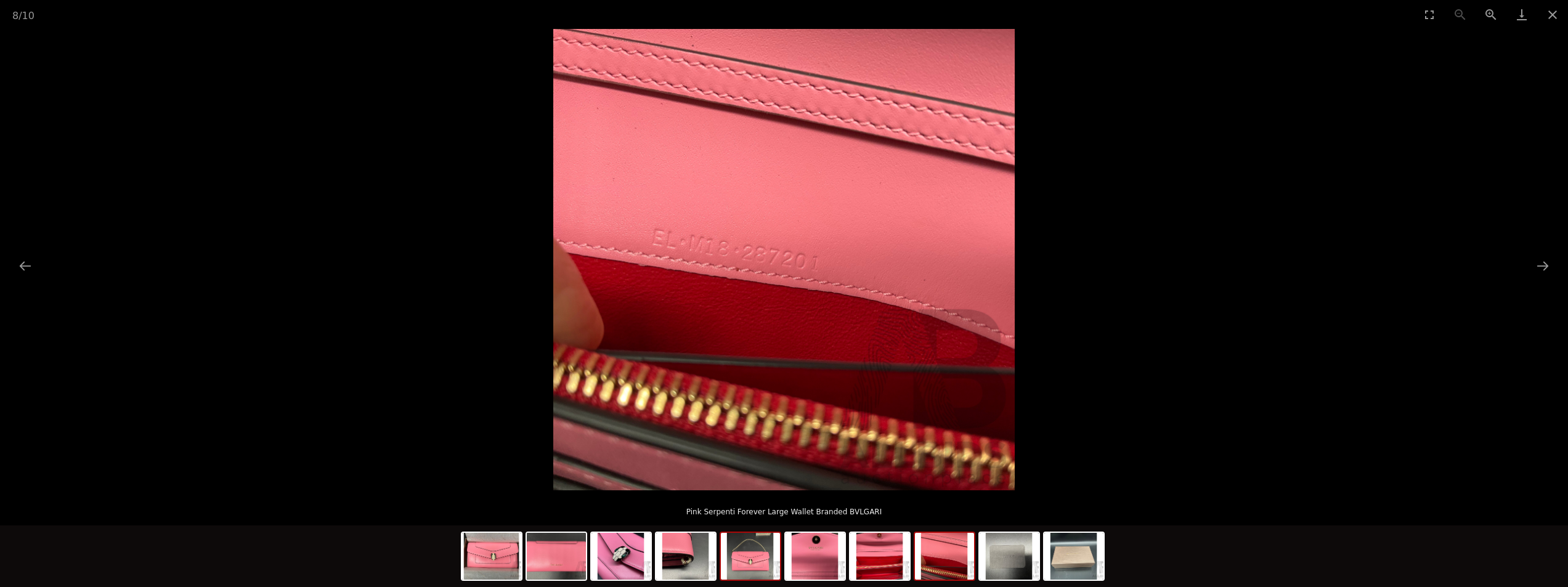
click at [758, 569] on img at bounding box center [751, 556] width 59 height 47
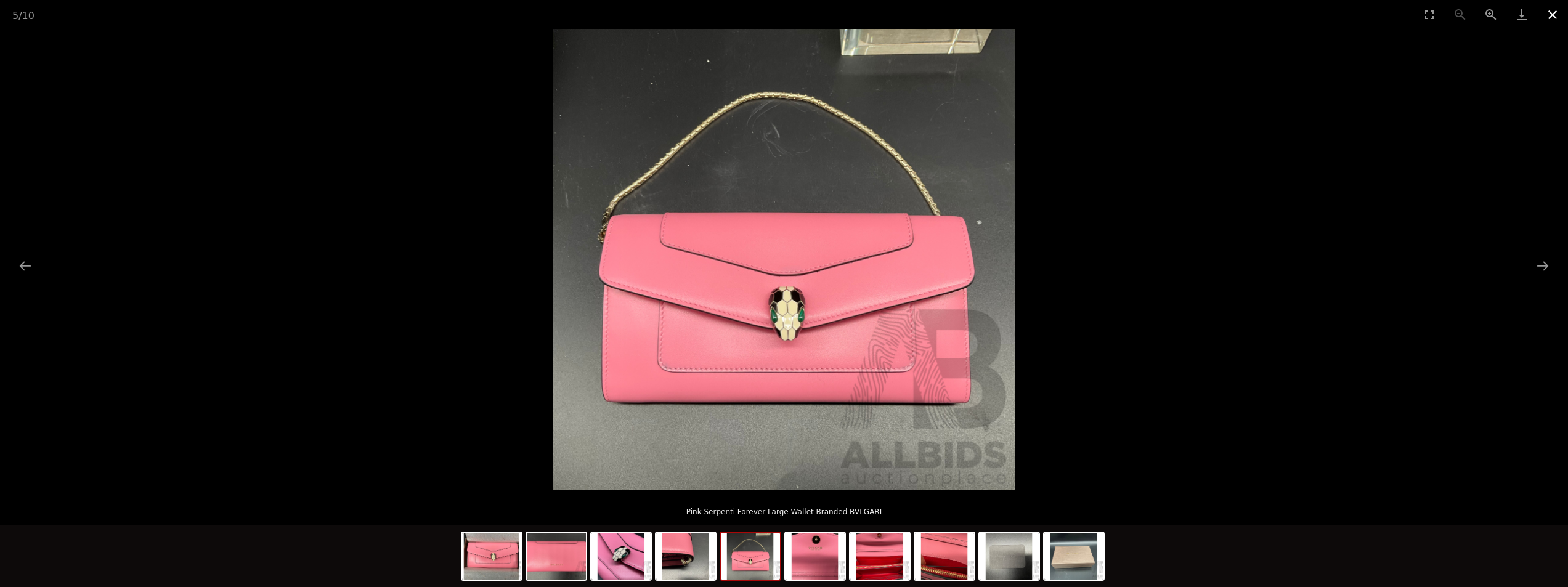
click at [1556, 13] on button "Close gallery" at bounding box center [1553, 14] width 31 height 29
